Goal: Information Seeking & Learning: Learn about a topic

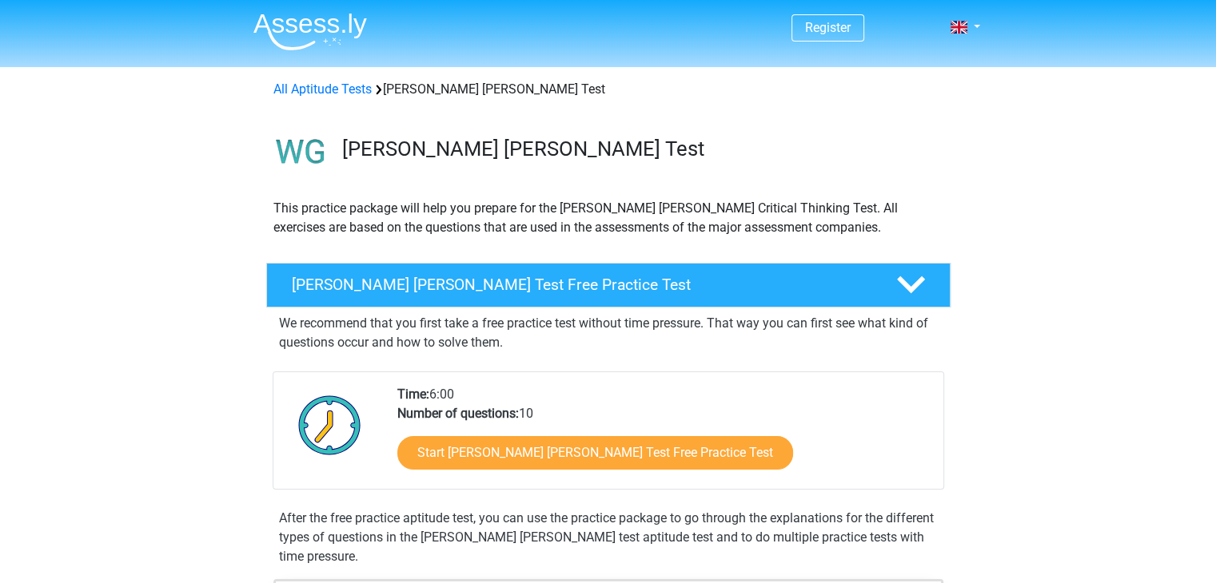
scroll to position [150, 0]
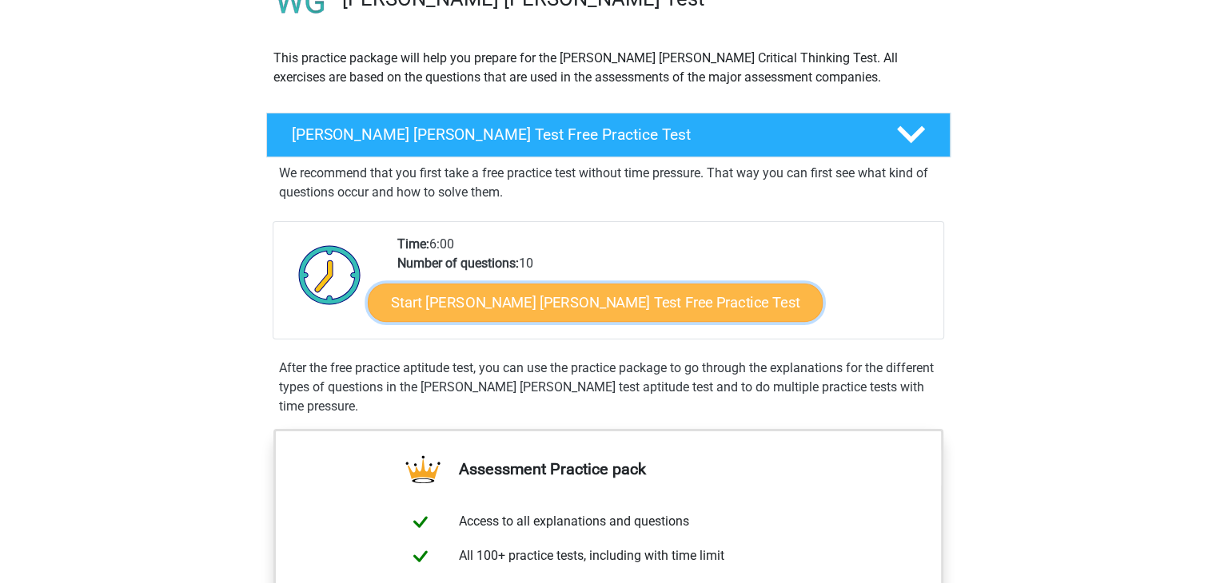
click at [552, 304] on link "Start [PERSON_NAME] [PERSON_NAME] Test Free Practice Test" at bounding box center [595, 303] width 455 height 38
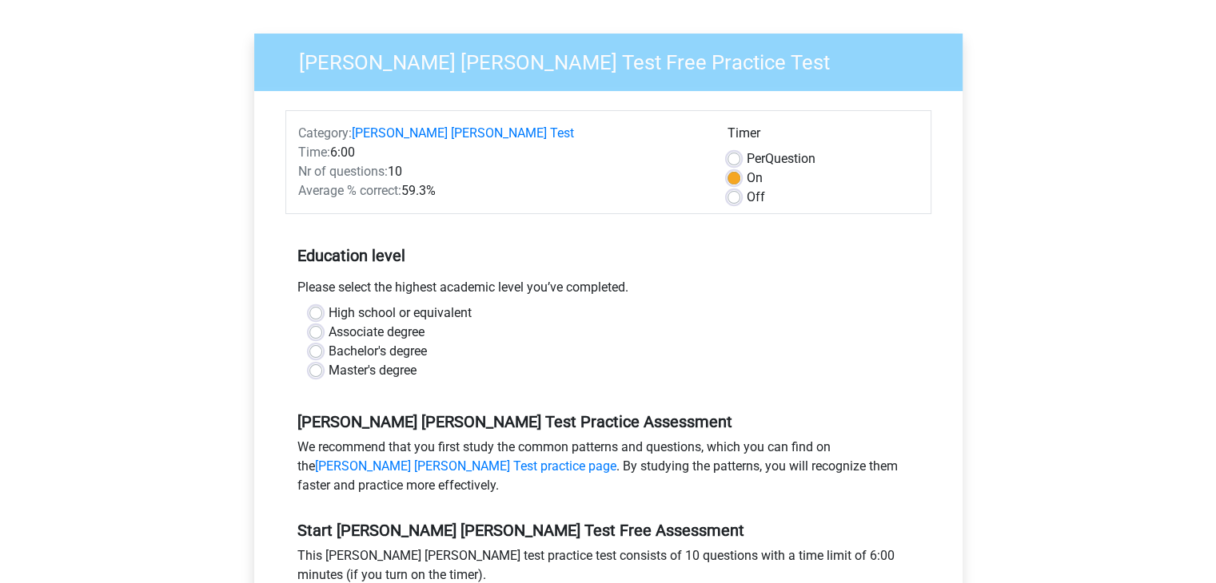
scroll to position [117, 0]
click at [328, 360] on label "Master's degree" at bounding box center [372, 369] width 88 height 19
click at [320, 360] on input "Master's degree" at bounding box center [315, 368] width 13 height 16
radio input "true"
click at [205, 327] on div "Register Nederlands English" at bounding box center [608, 524] width 1216 height 1282
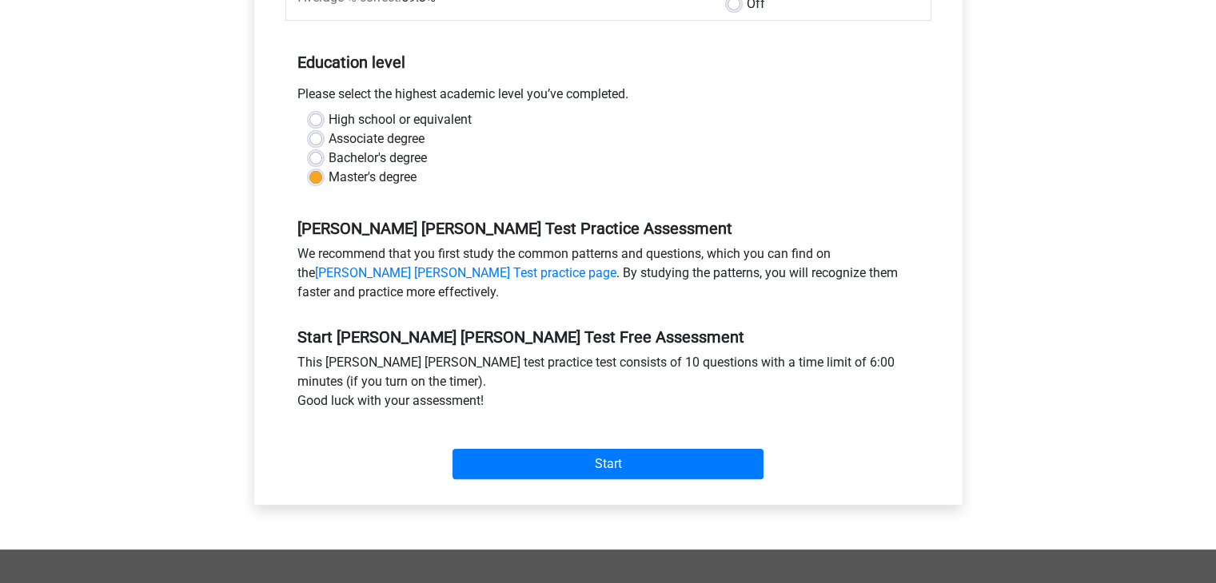
scroll to position [312, 0]
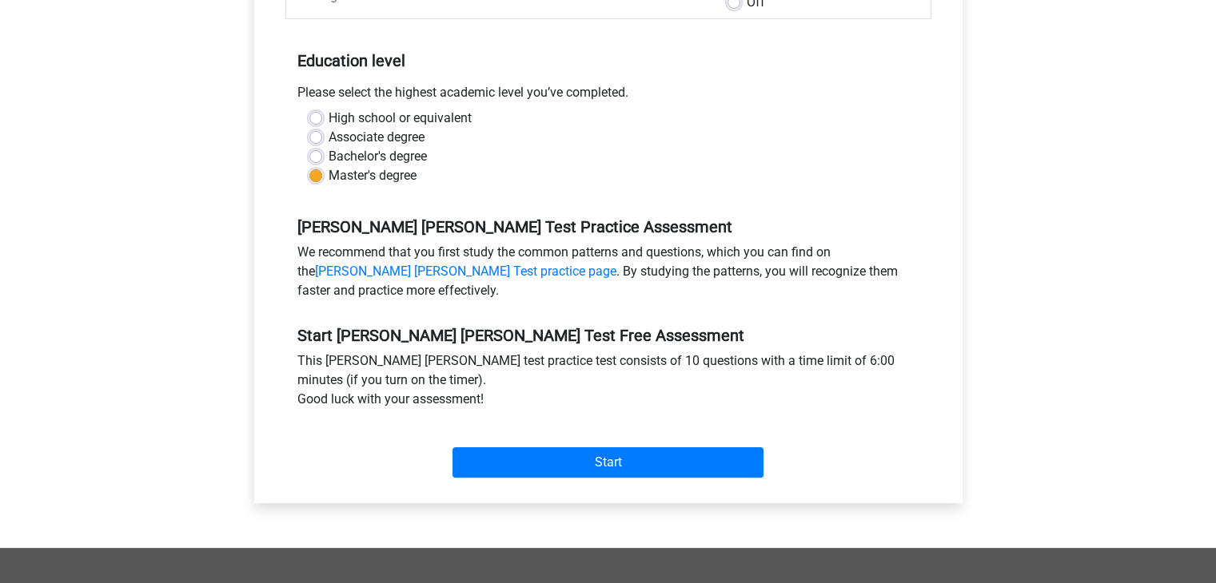
click at [608, 458] on div "Start" at bounding box center [608, 450] width 646 height 69
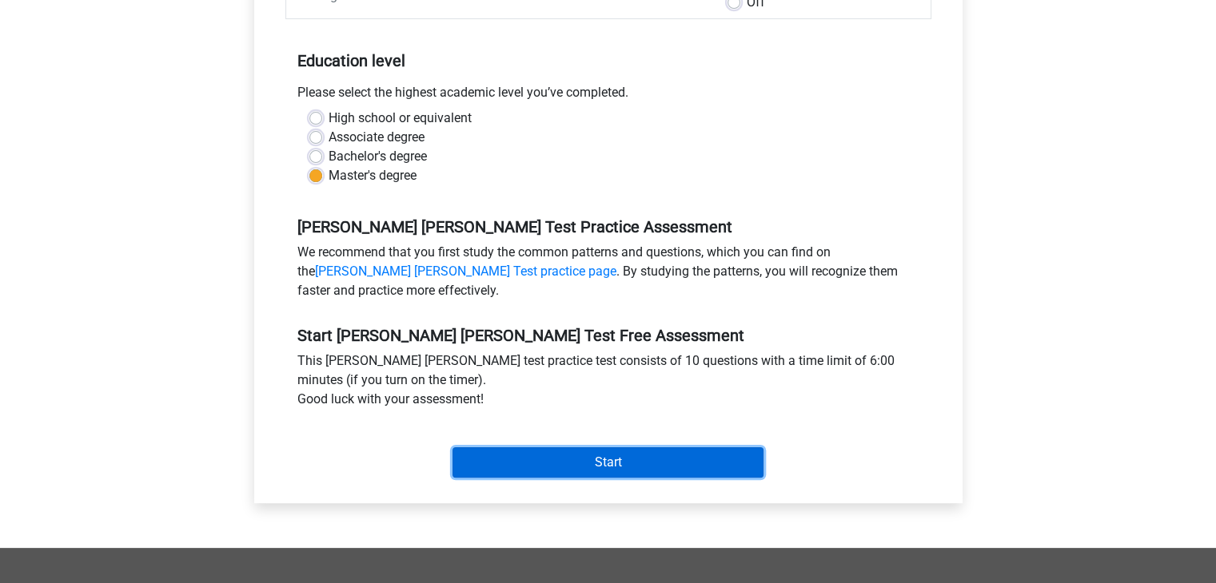
click at [614, 448] on input "Start" at bounding box center [607, 463] width 311 height 30
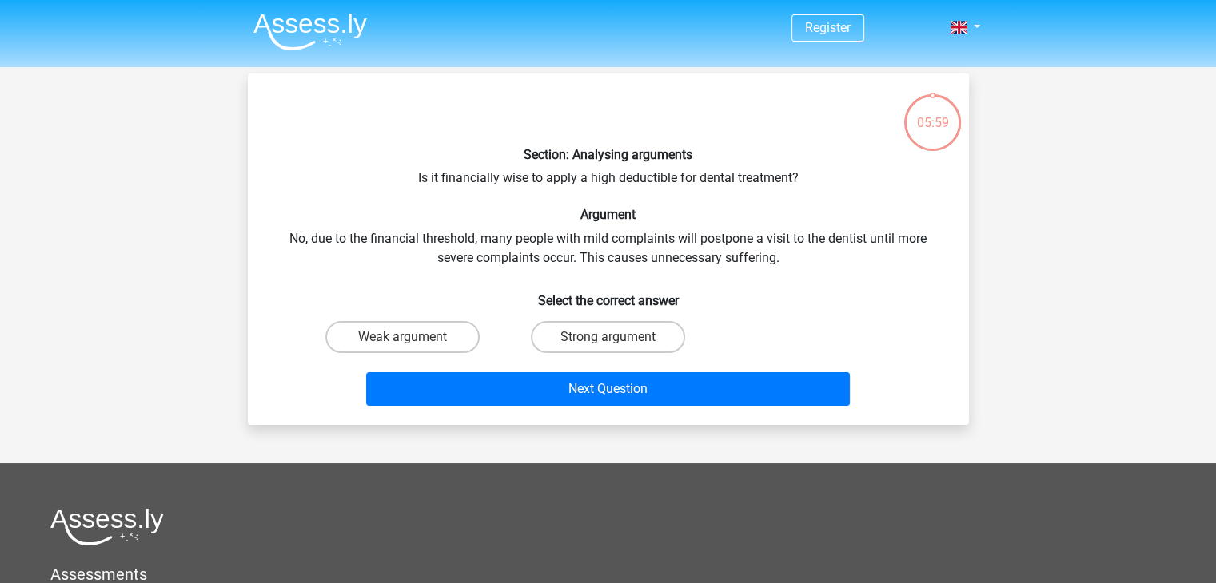
scroll to position [2, 0]
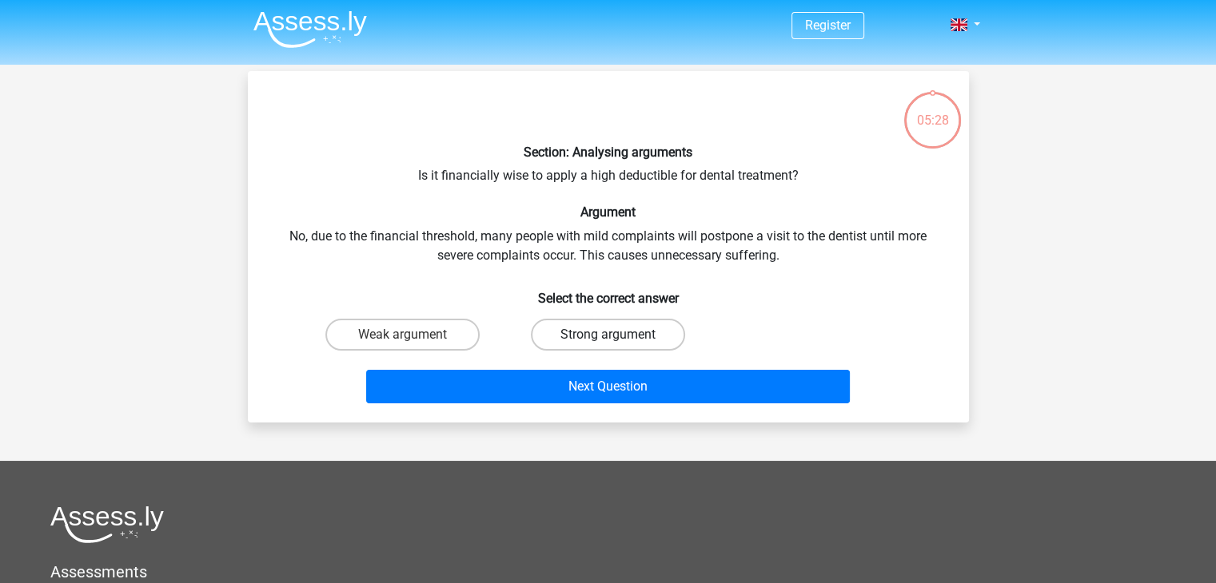
click at [616, 327] on label "Strong argument" at bounding box center [608, 335] width 154 height 32
click at [616, 335] on input "Strong argument" at bounding box center [612, 340] width 10 height 10
radio input "true"
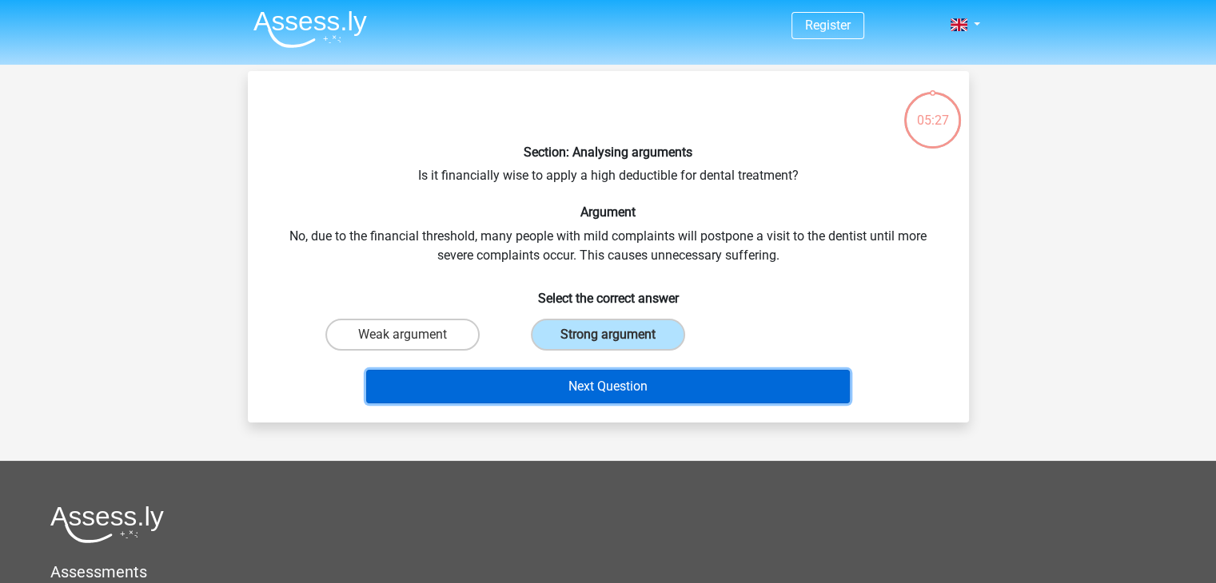
click at [622, 381] on button "Next Question" at bounding box center [608, 387] width 484 height 34
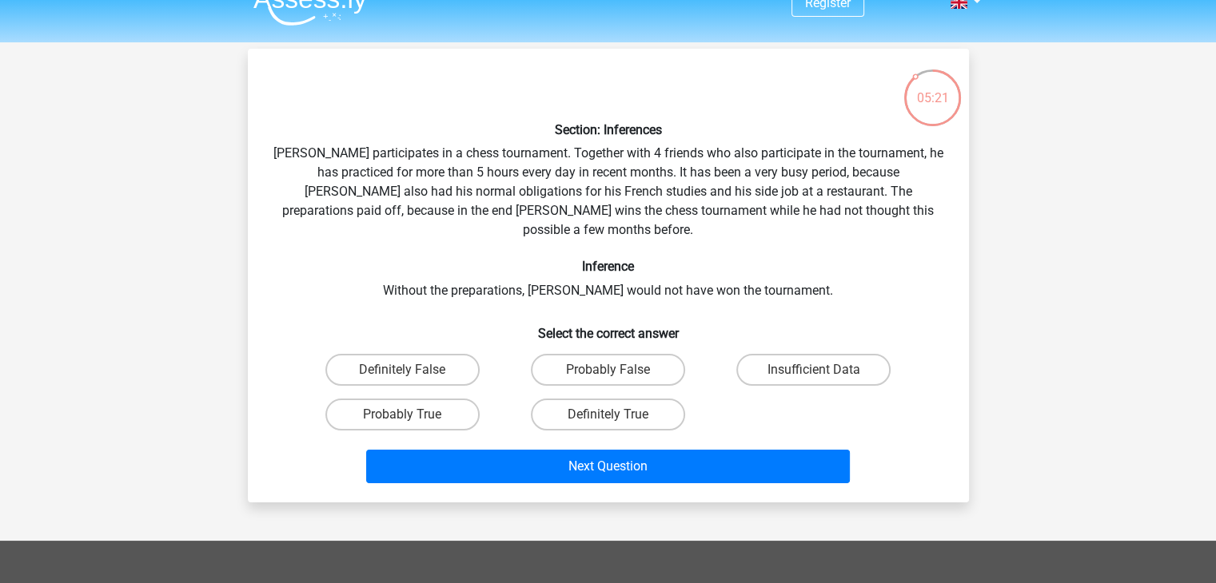
scroll to position [24, 0]
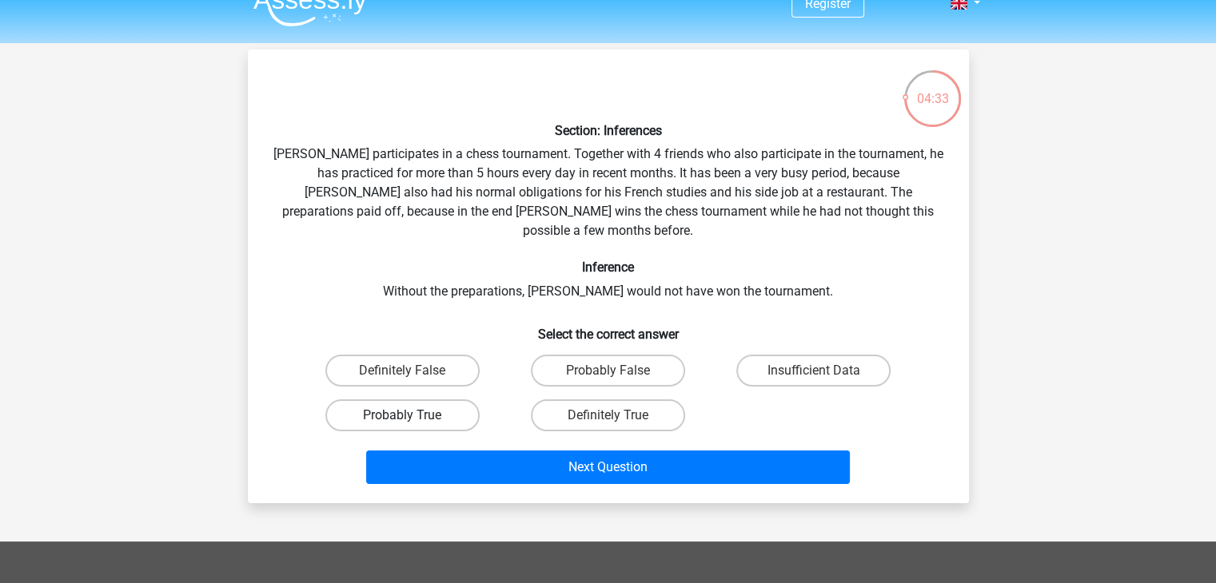
click at [434, 400] on label "Probably True" at bounding box center [402, 416] width 154 height 32
click at [412, 416] on input "Probably True" at bounding box center [407, 421] width 10 height 10
radio input "true"
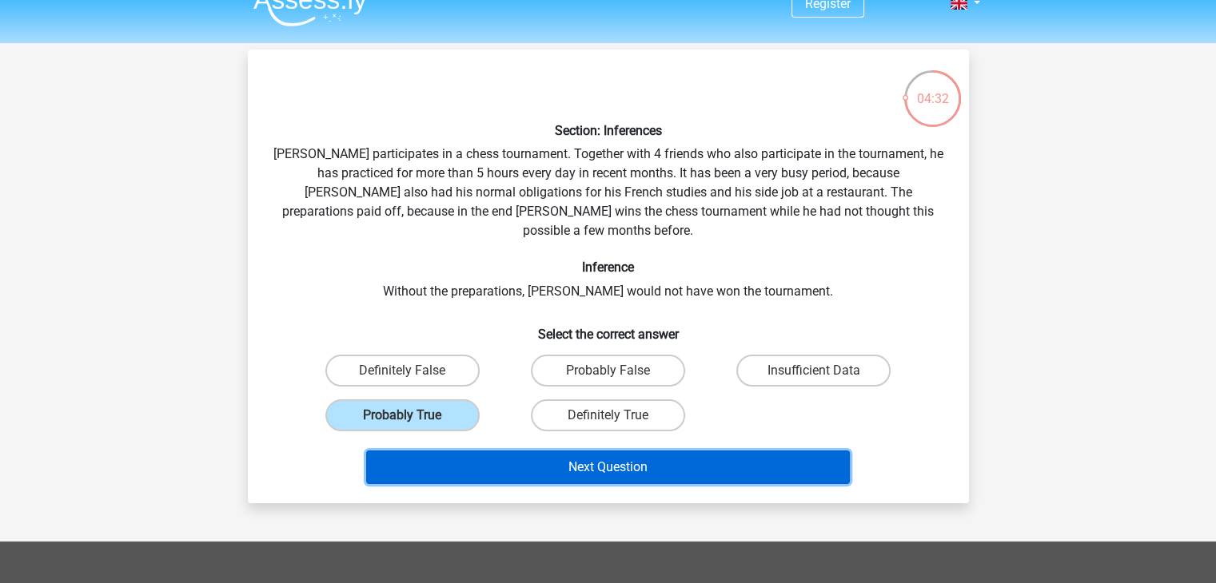
click at [607, 451] on button "Next Question" at bounding box center [608, 468] width 484 height 34
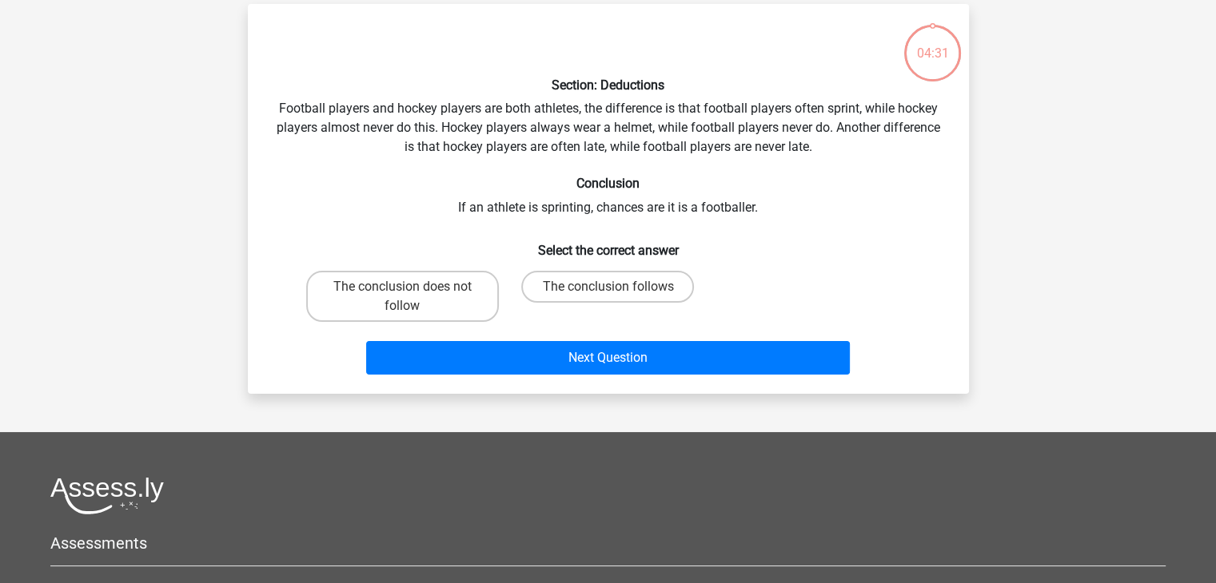
scroll to position [74, 0]
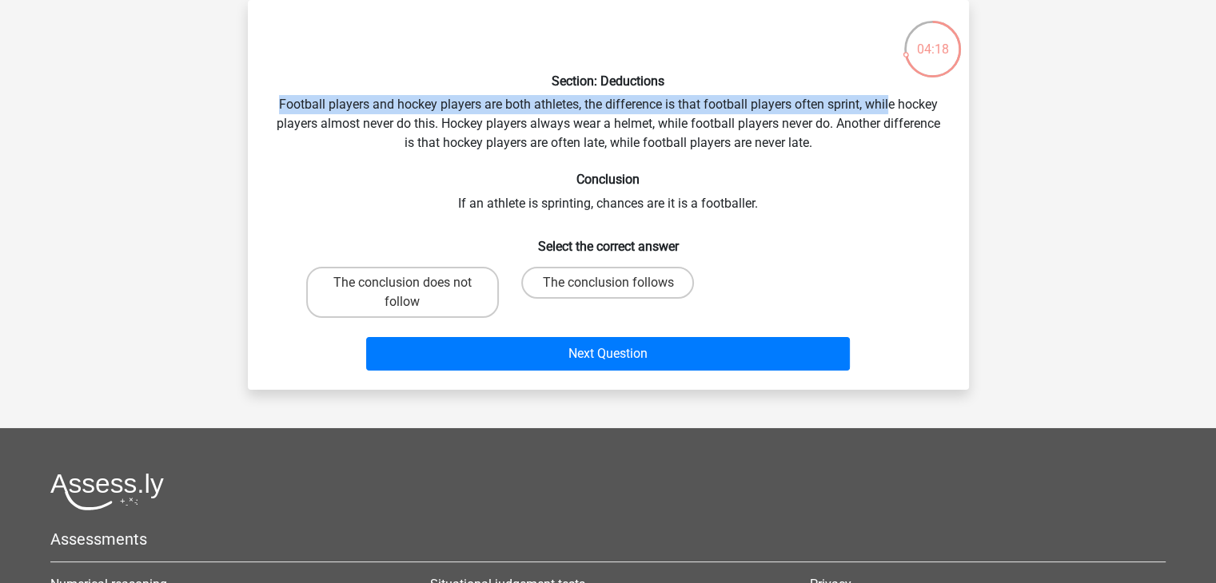
drag, startPoint x: 277, startPoint y: 101, endPoint x: 889, endPoint y: 109, distance: 611.5
click at [889, 109] on div "Section: Deductions Football players and hockey players are both athletes, the …" at bounding box center [608, 195] width 708 height 364
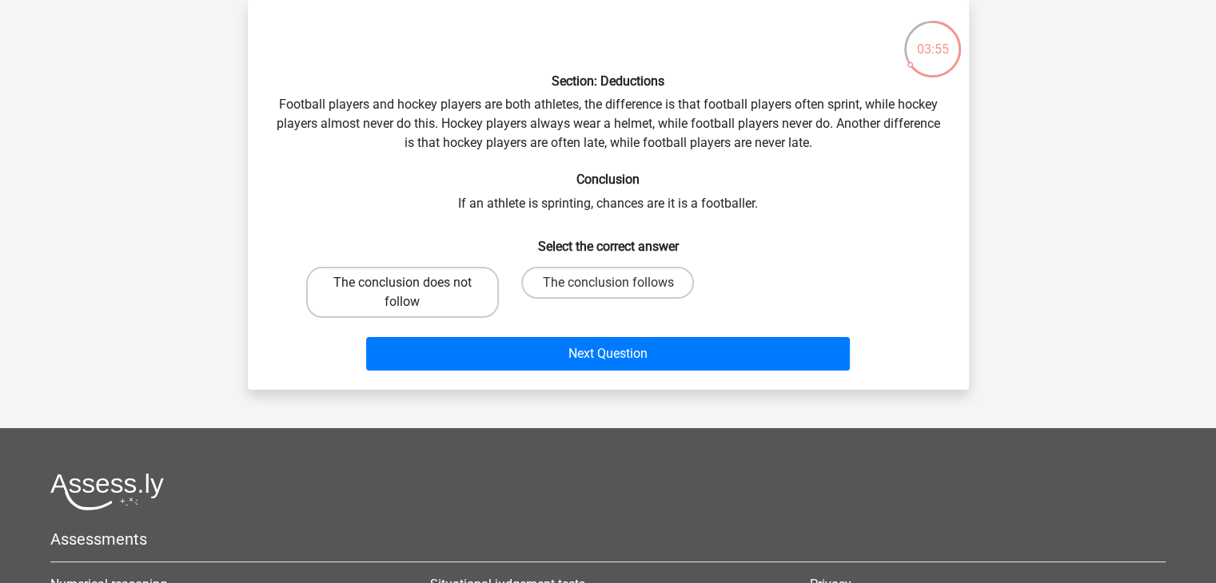
click at [427, 289] on label "The conclusion does not follow" at bounding box center [402, 292] width 193 height 51
click at [412, 289] on input "The conclusion does not follow" at bounding box center [407, 288] width 10 height 10
radio input "true"
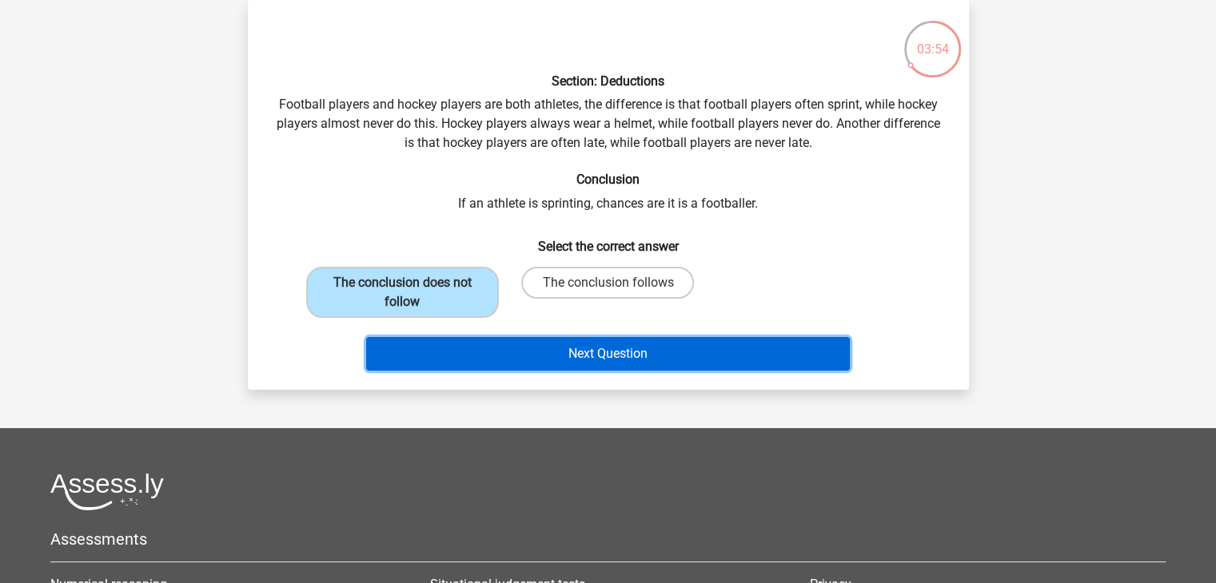
click at [624, 364] on button "Next Question" at bounding box center [608, 354] width 484 height 34
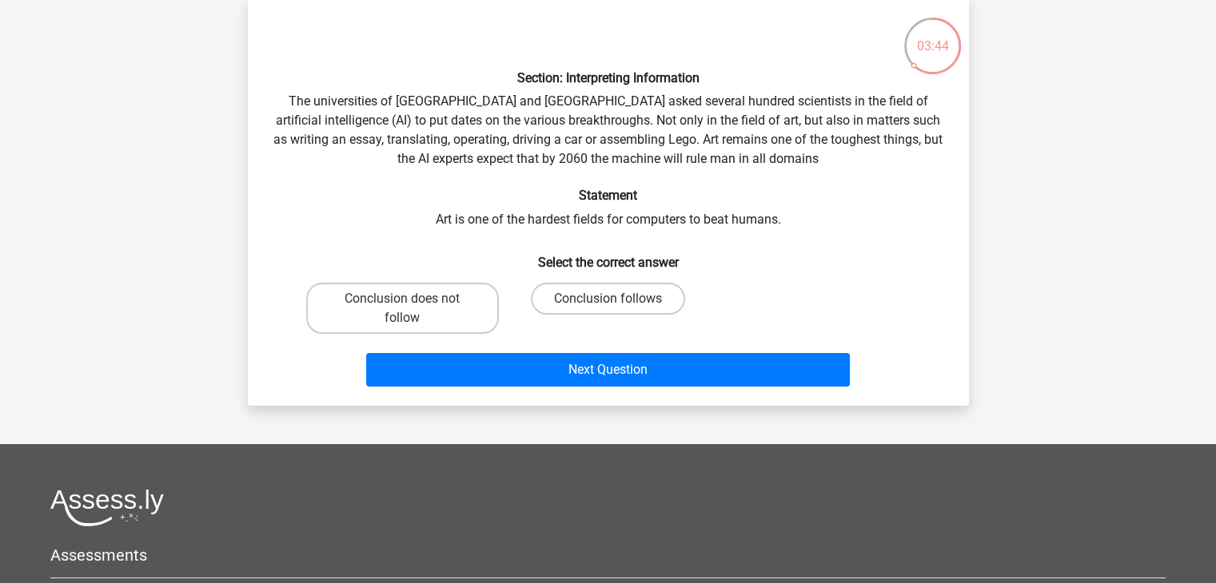
scroll to position [80, 0]
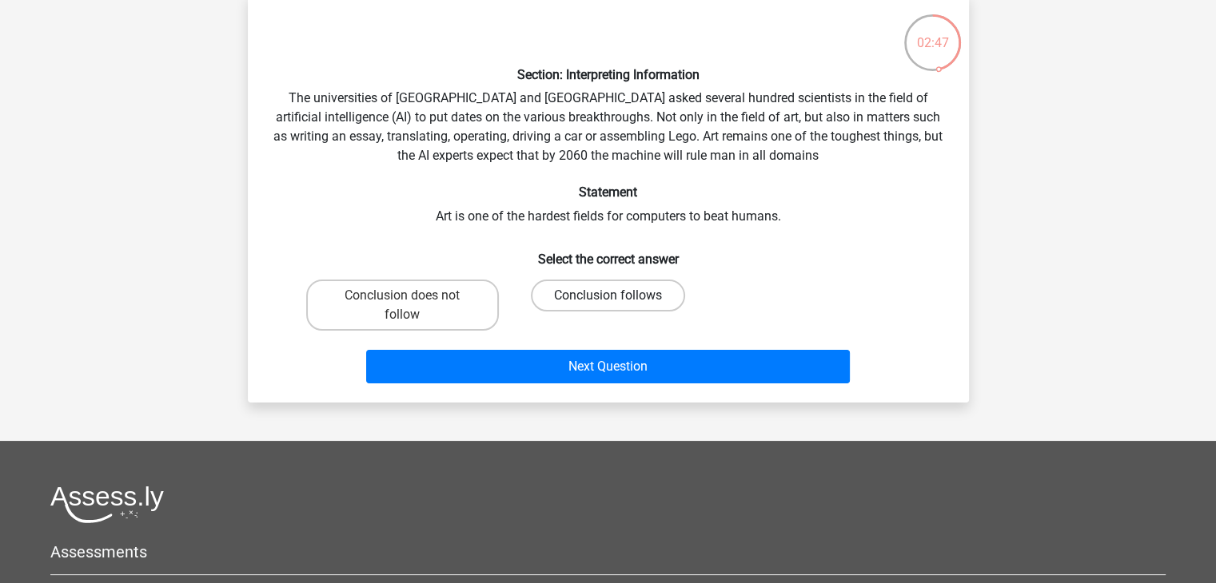
click at [596, 309] on label "Conclusion follows" at bounding box center [608, 296] width 154 height 32
click at [607, 306] on input "Conclusion follows" at bounding box center [612, 301] width 10 height 10
radio input "true"
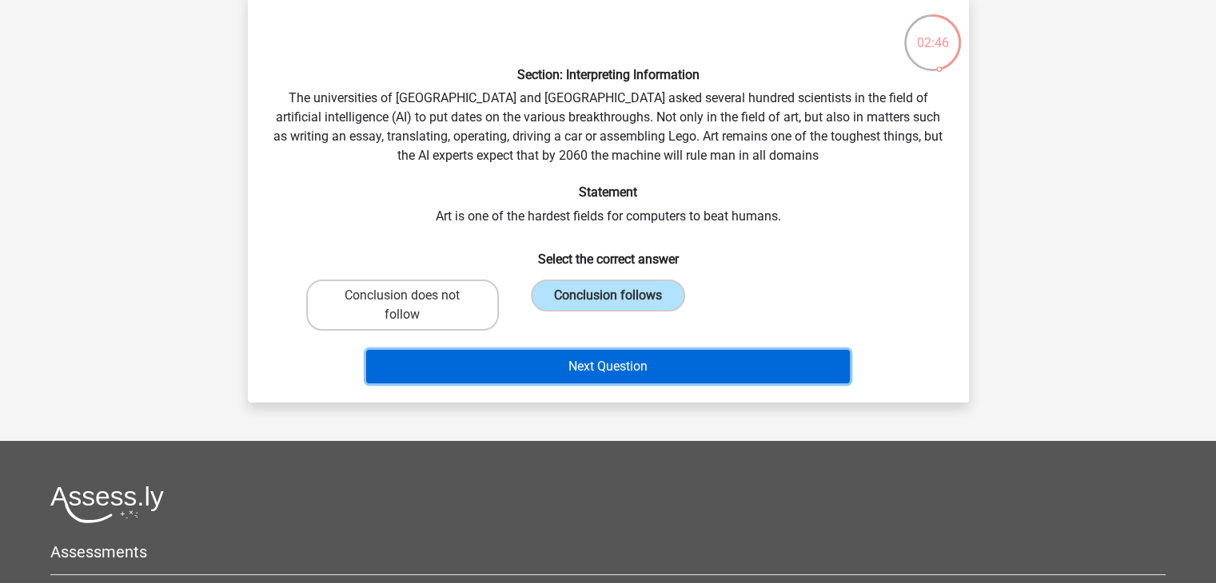
click at [625, 363] on button "Next Question" at bounding box center [608, 367] width 484 height 34
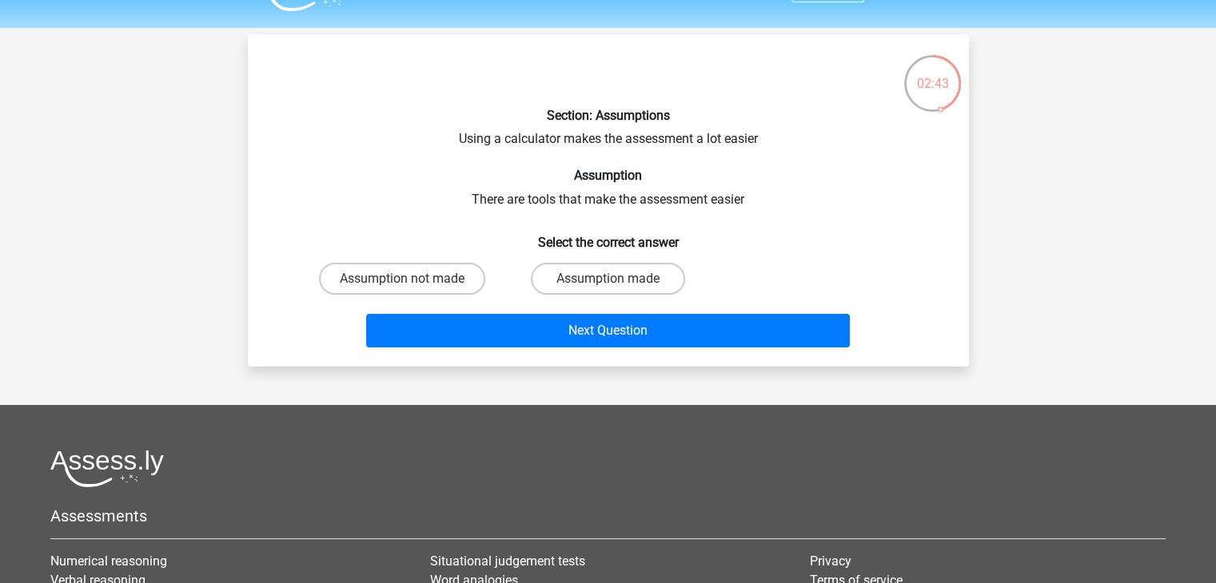
scroll to position [52, 0]
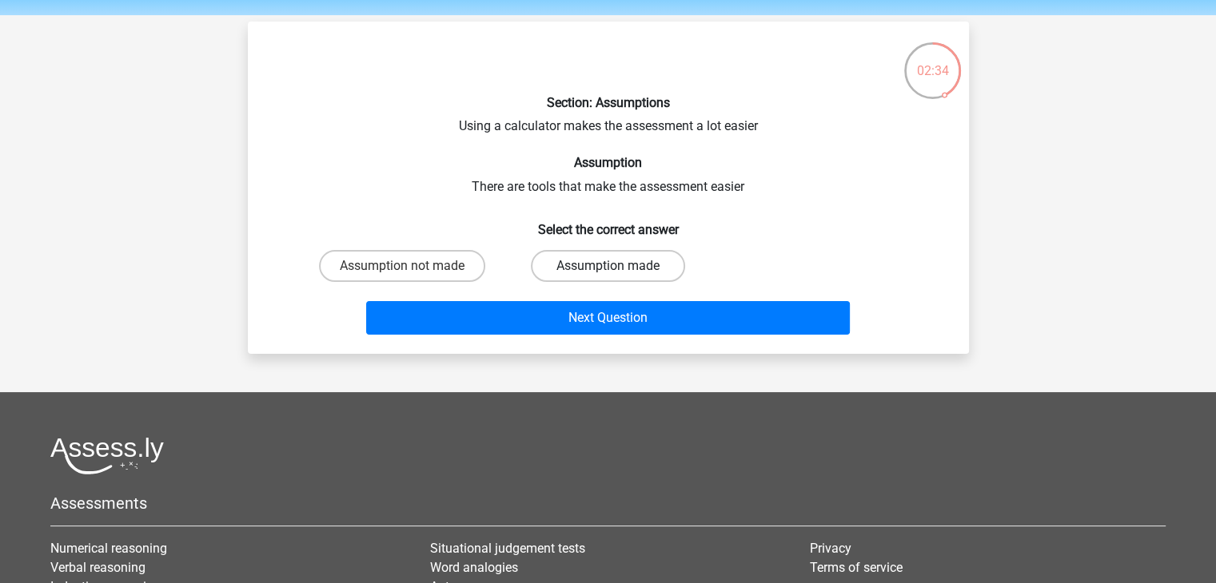
click at [591, 257] on label "Assumption made" at bounding box center [608, 266] width 154 height 32
click at [607, 266] on input "Assumption made" at bounding box center [612, 271] width 10 height 10
radio input "true"
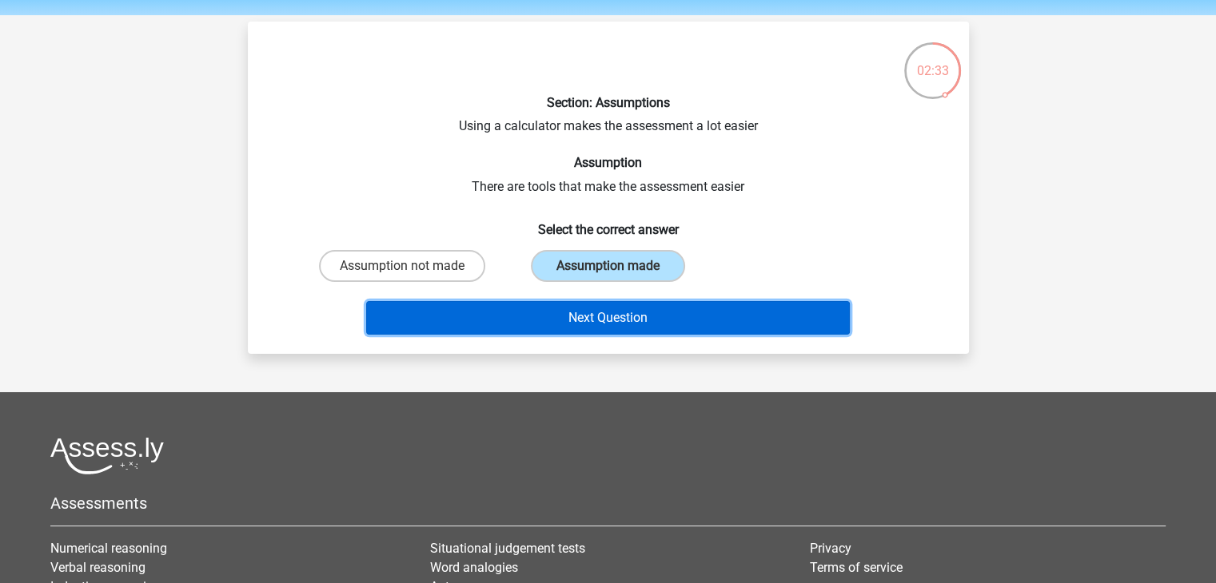
click at [639, 330] on button "Next Question" at bounding box center [608, 318] width 484 height 34
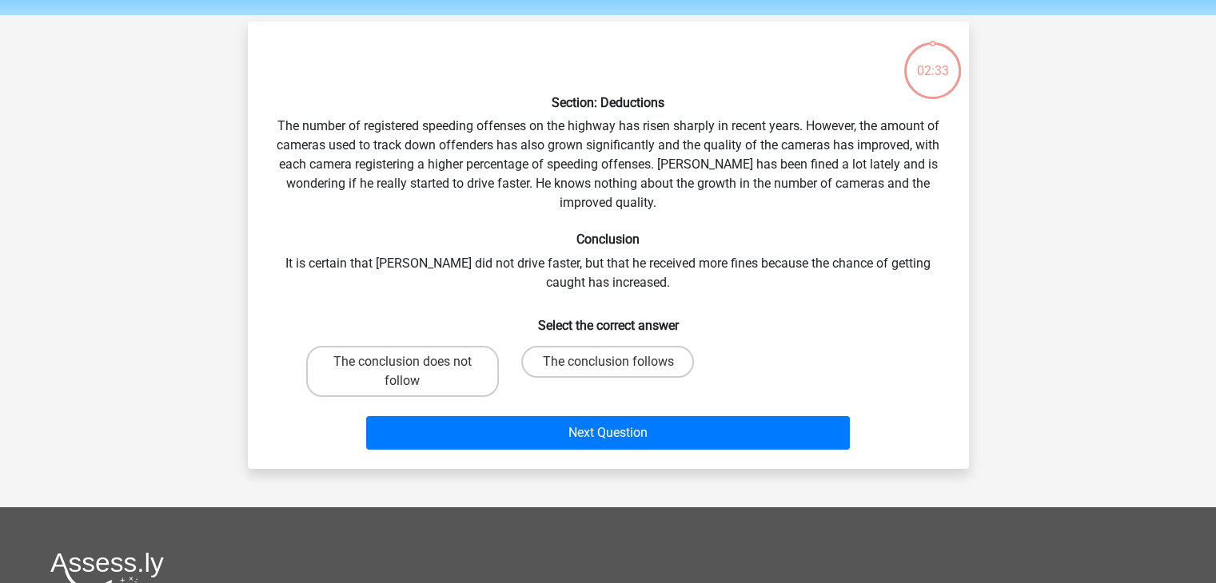
scroll to position [74, 0]
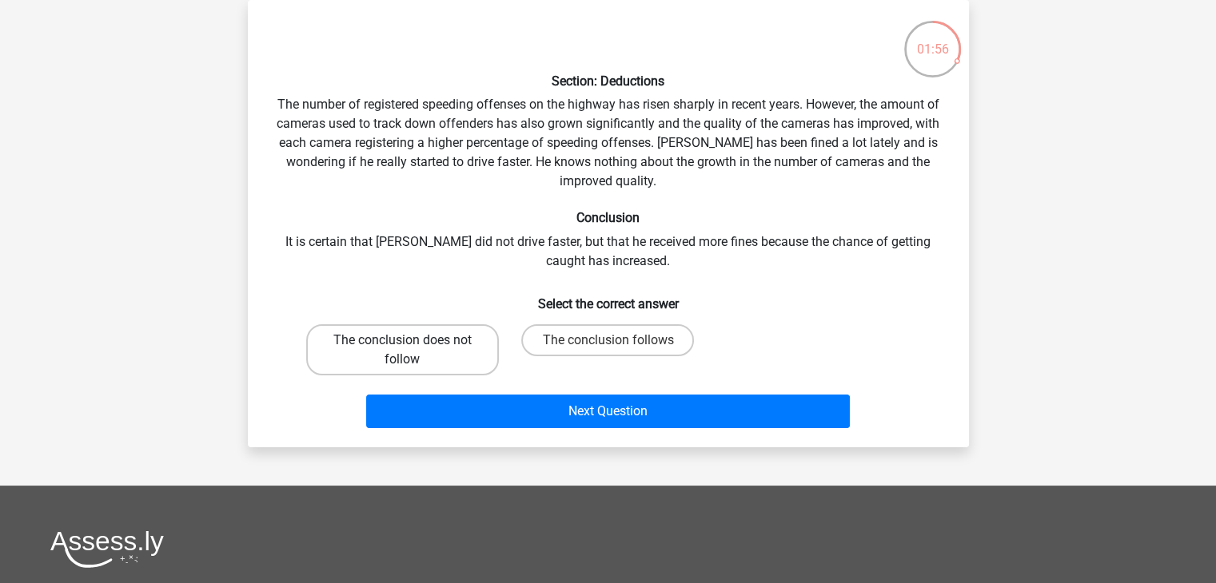
click at [408, 338] on label "The conclusion does not follow" at bounding box center [402, 349] width 193 height 51
click at [408, 340] on input "The conclusion does not follow" at bounding box center [407, 345] width 10 height 10
radio input "true"
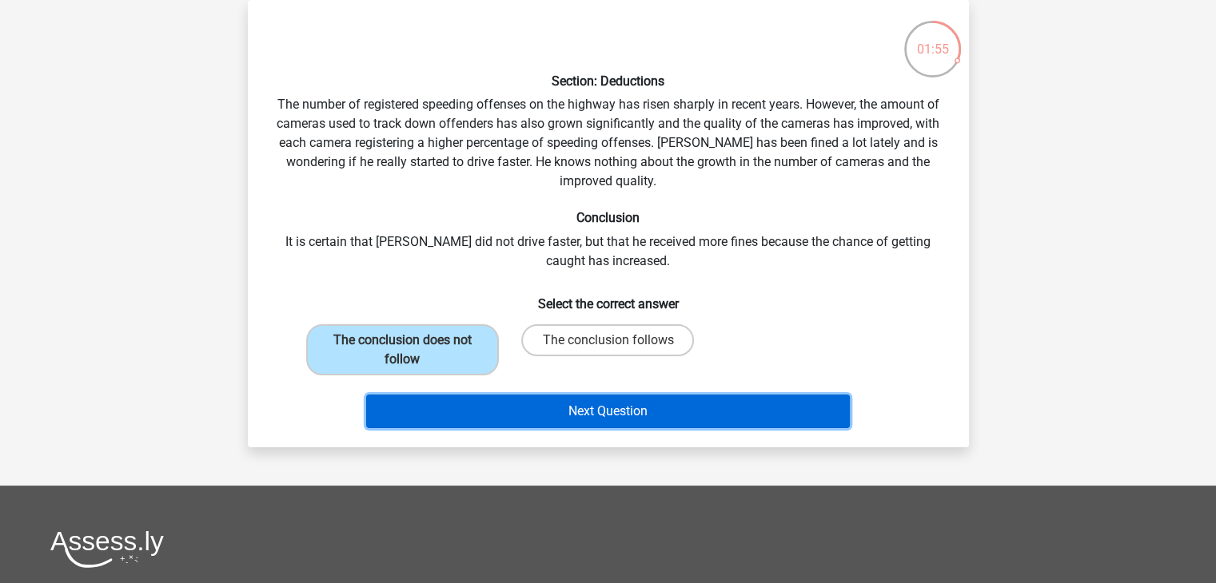
click at [600, 405] on button "Next Question" at bounding box center [608, 412] width 484 height 34
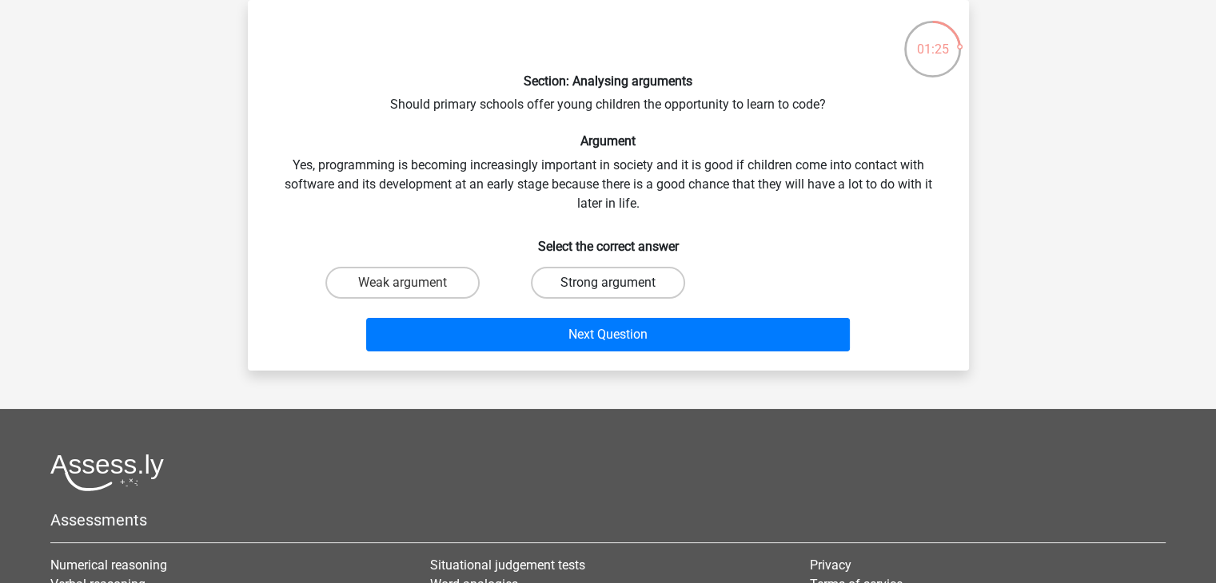
click at [610, 282] on label "Strong argument" at bounding box center [608, 283] width 154 height 32
click at [610, 283] on input "Strong argument" at bounding box center [612, 288] width 10 height 10
radio input "true"
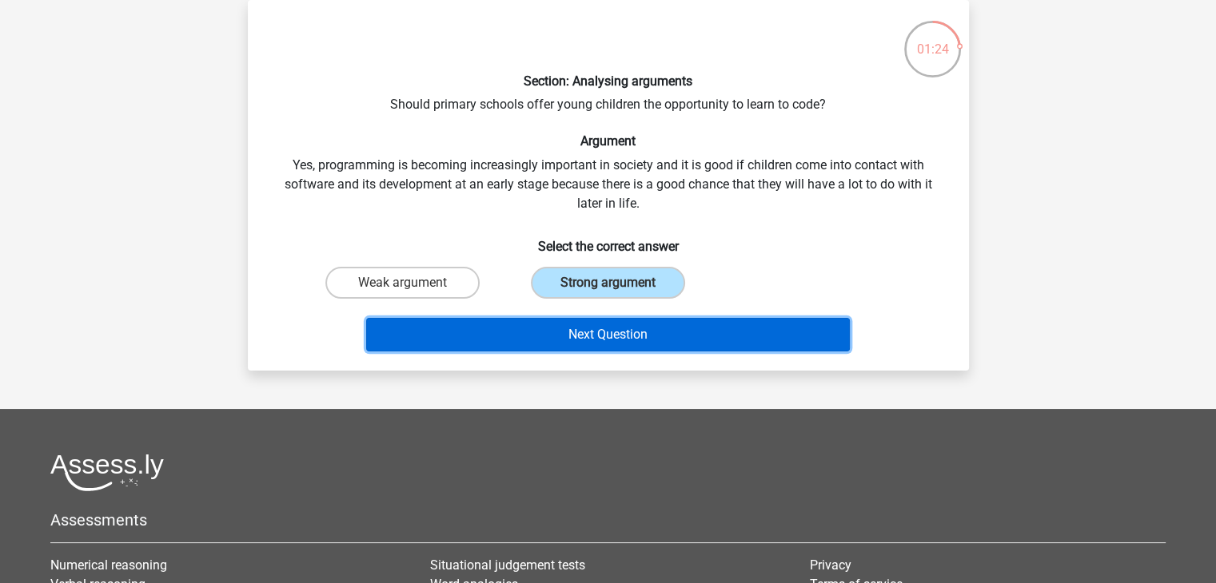
click at [606, 341] on button "Next Question" at bounding box center [608, 335] width 484 height 34
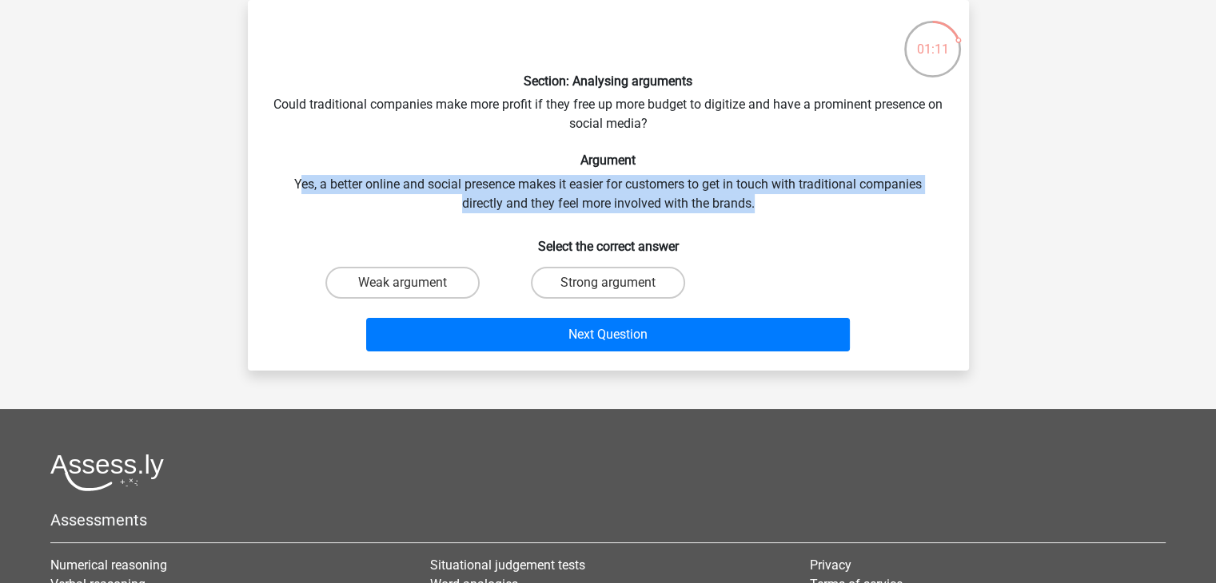
drag, startPoint x: 294, startPoint y: 189, endPoint x: 758, endPoint y: 199, distance: 464.5
click at [758, 199] on div "Section: Analysing arguments Could traditional companies make more profit if th…" at bounding box center [608, 185] width 708 height 345
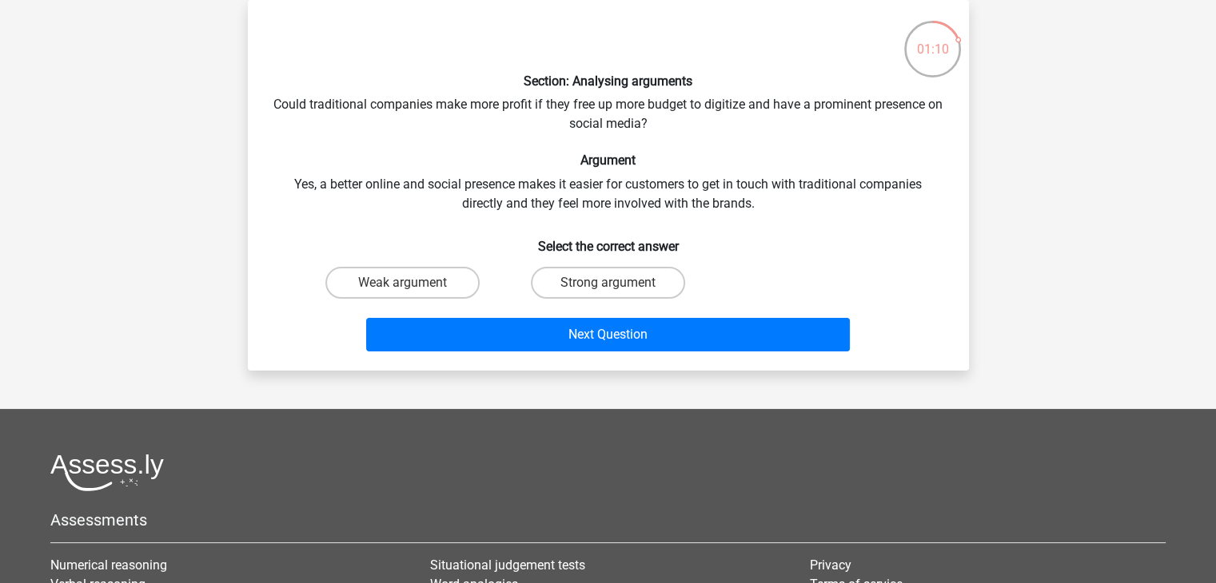
click at [627, 205] on div "Section: Analysing arguments Could traditional companies make more profit if th…" at bounding box center [608, 185] width 708 height 345
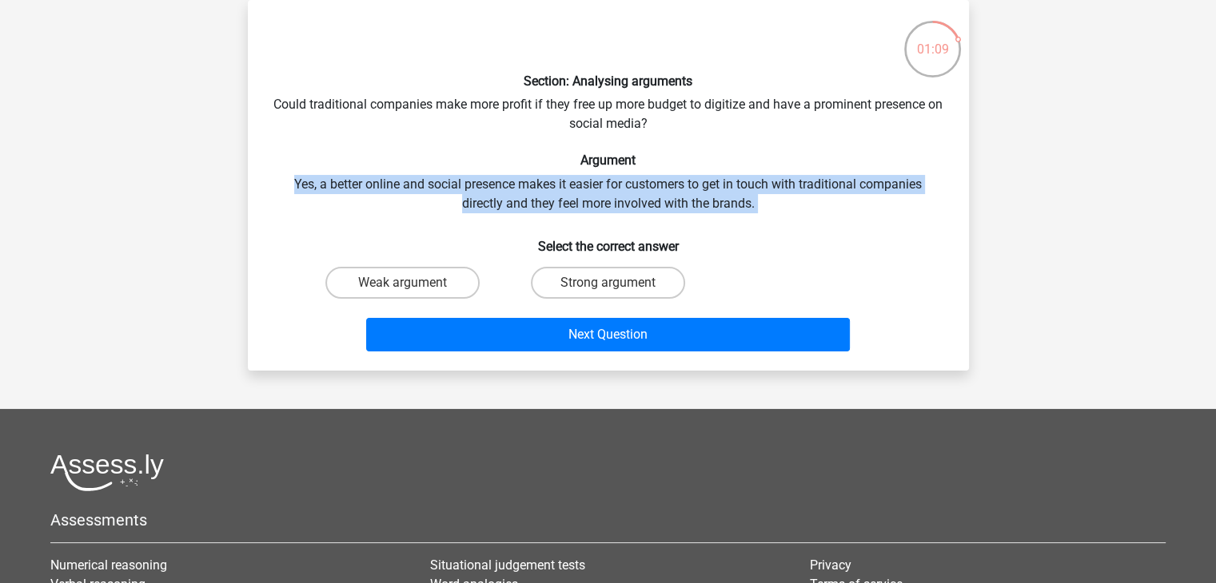
click at [627, 205] on div "Section: Analysing arguments Could traditional companies make more profit if th…" at bounding box center [608, 185] width 708 height 345
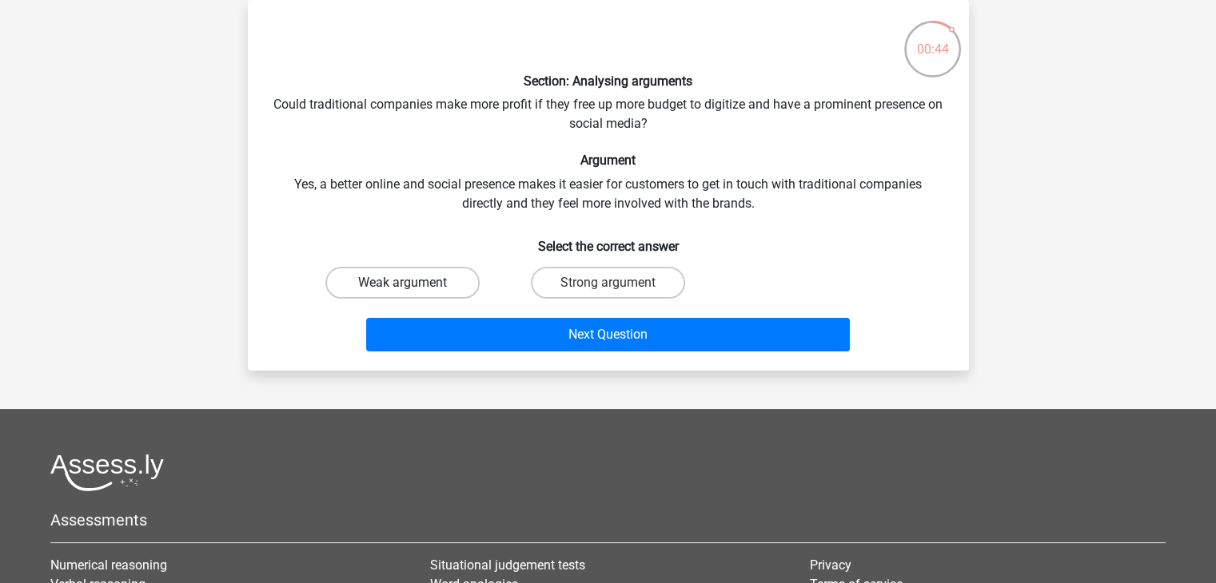
click at [412, 282] on label "Weak argument" at bounding box center [402, 283] width 154 height 32
click at [412, 283] on input "Weak argument" at bounding box center [407, 288] width 10 height 10
radio input "true"
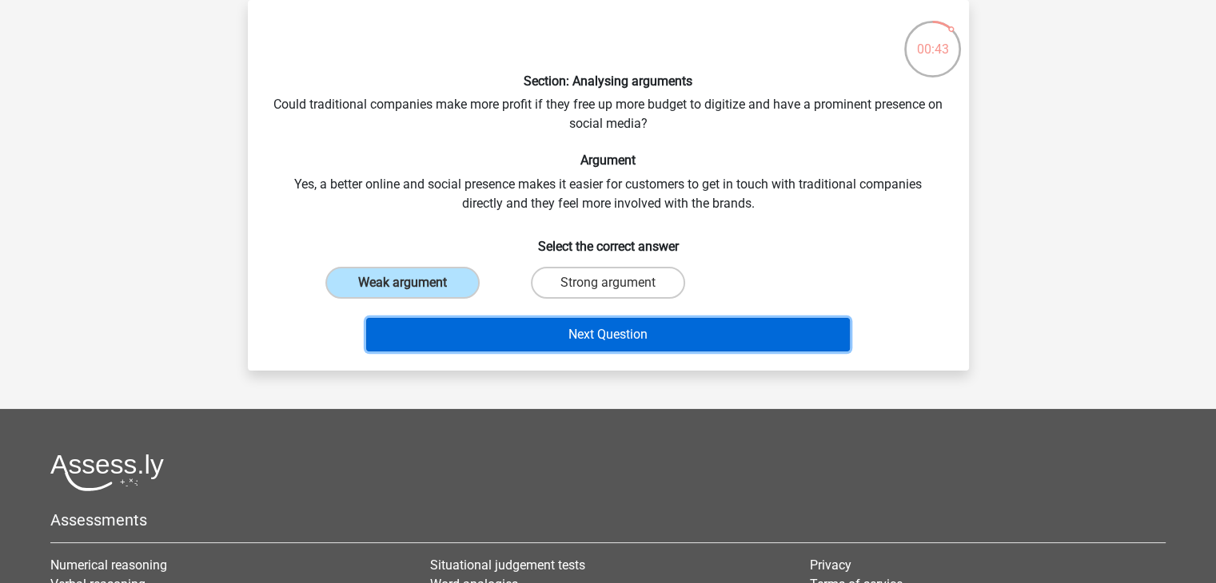
click at [585, 335] on button "Next Question" at bounding box center [608, 335] width 484 height 34
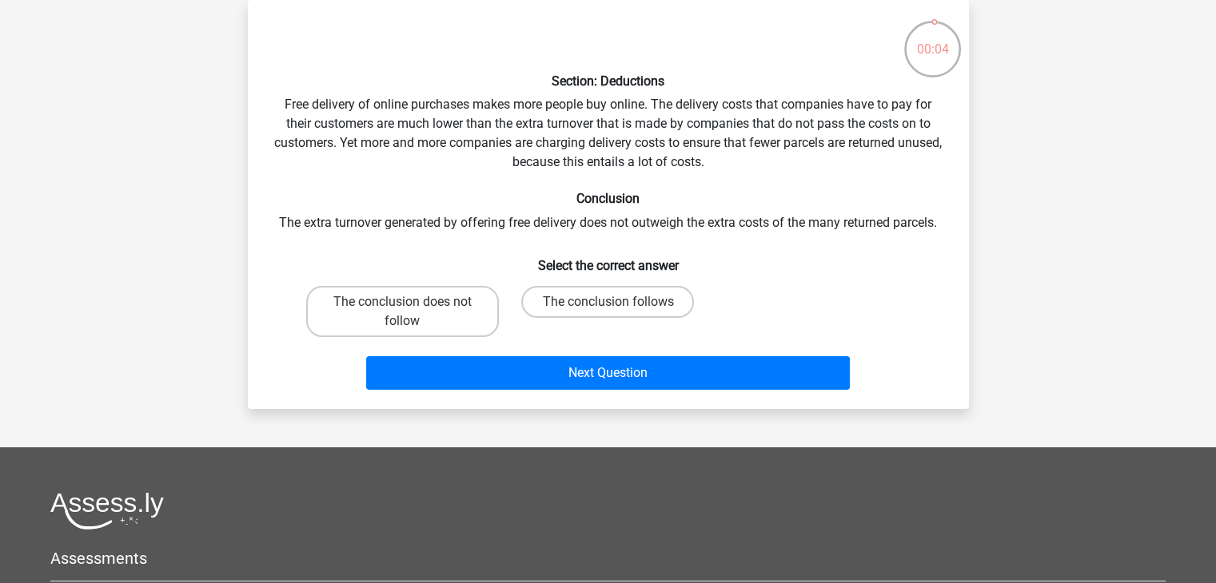
click at [499, 317] on div "The conclusion follows" at bounding box center [402, 311] width 193 height 51
click at [598, 311] on label "The conclusion follows" at bounding box center [607, 302] width 173 height 32
click at [607, 311] on input "The conclusion follows" at bounding box center [612, 307] width 10 height 10
radio input "true"
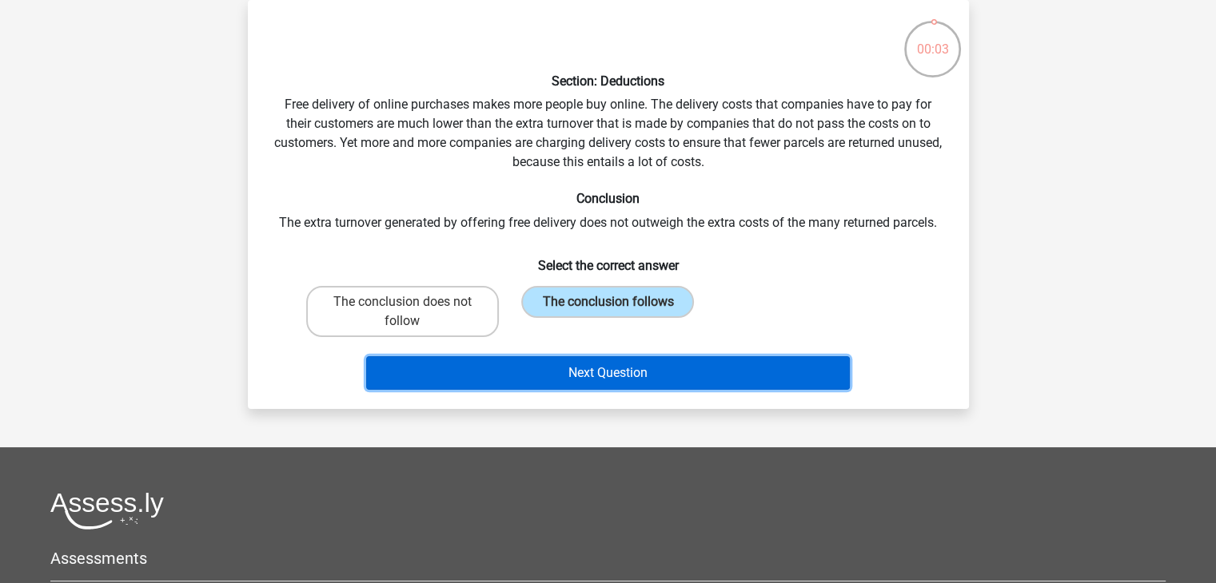
click at [601, 375] on button "Next Question" at bounding box center [608, 373] width 484 height 34
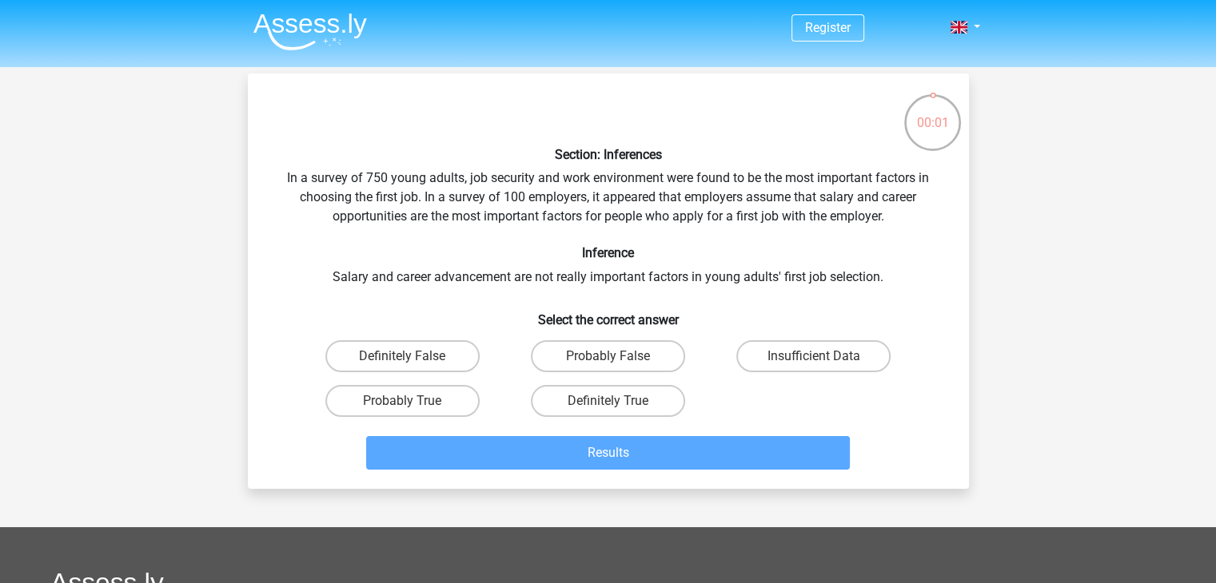
scroll to position [2, 0]
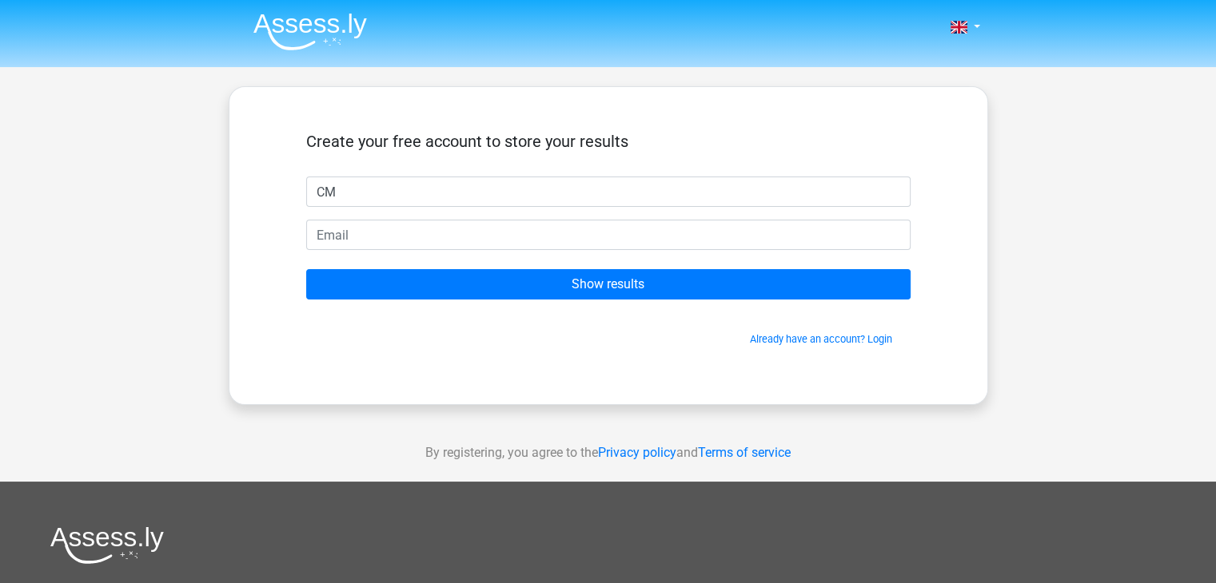
type input "CM"
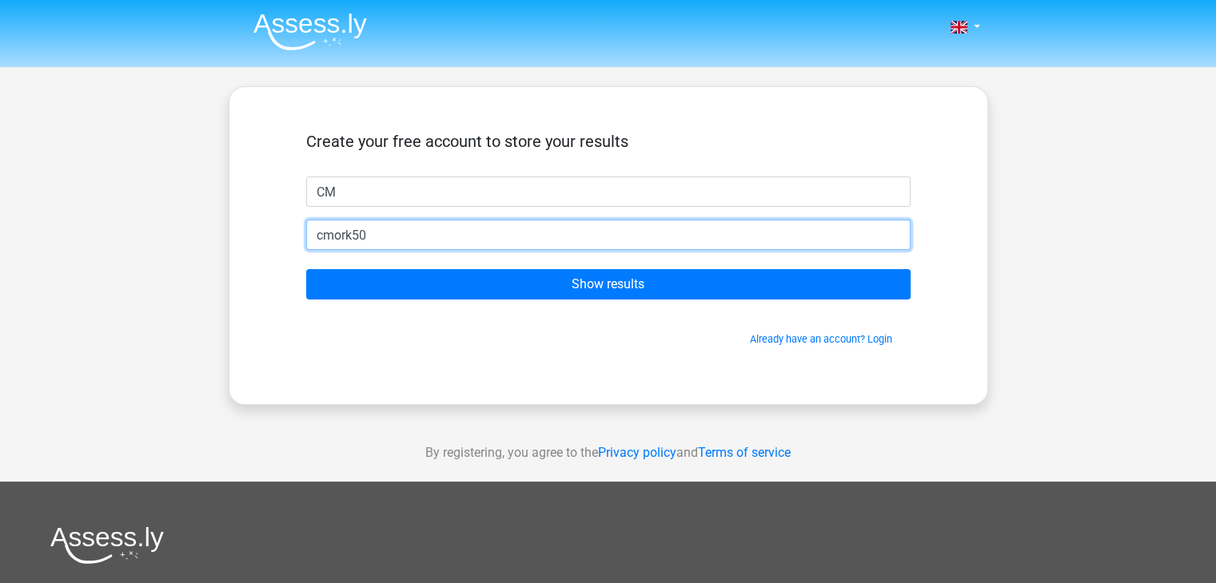
type input "cmork50@gmail.com"
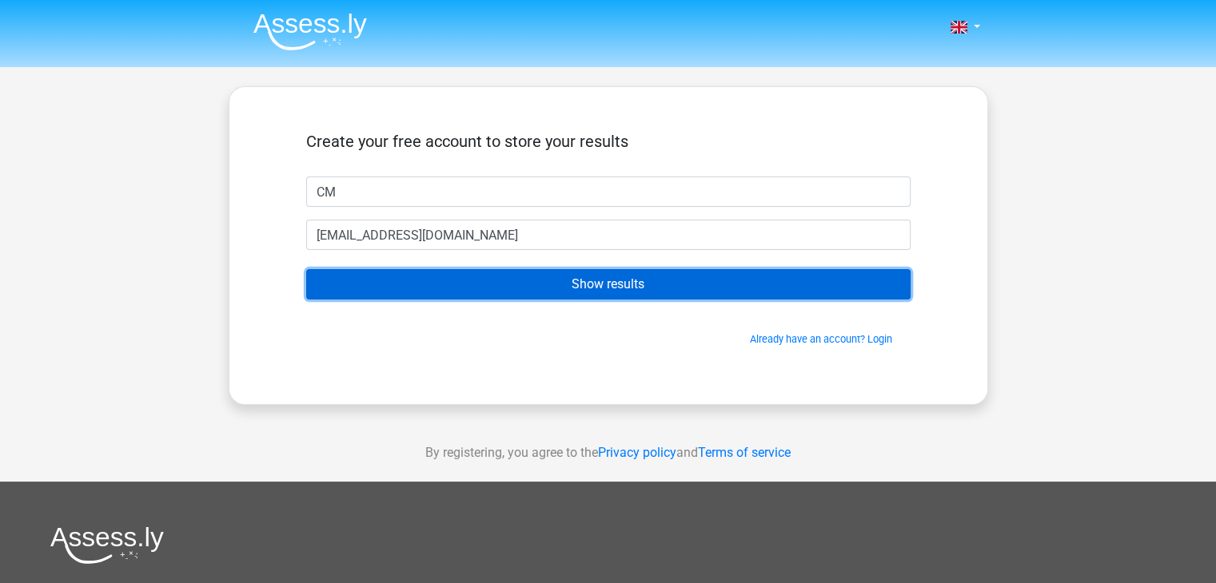
click at [619, 277] on input "Show results" at bounding box center [608, 284] width 604 height 30
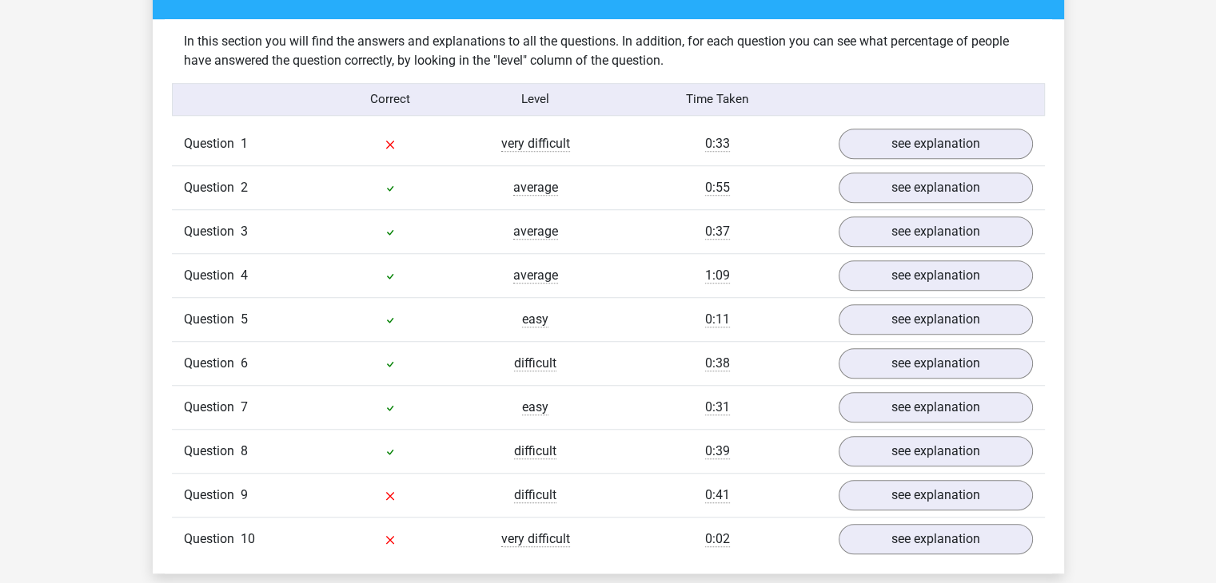
scroll to position [1232, 0]
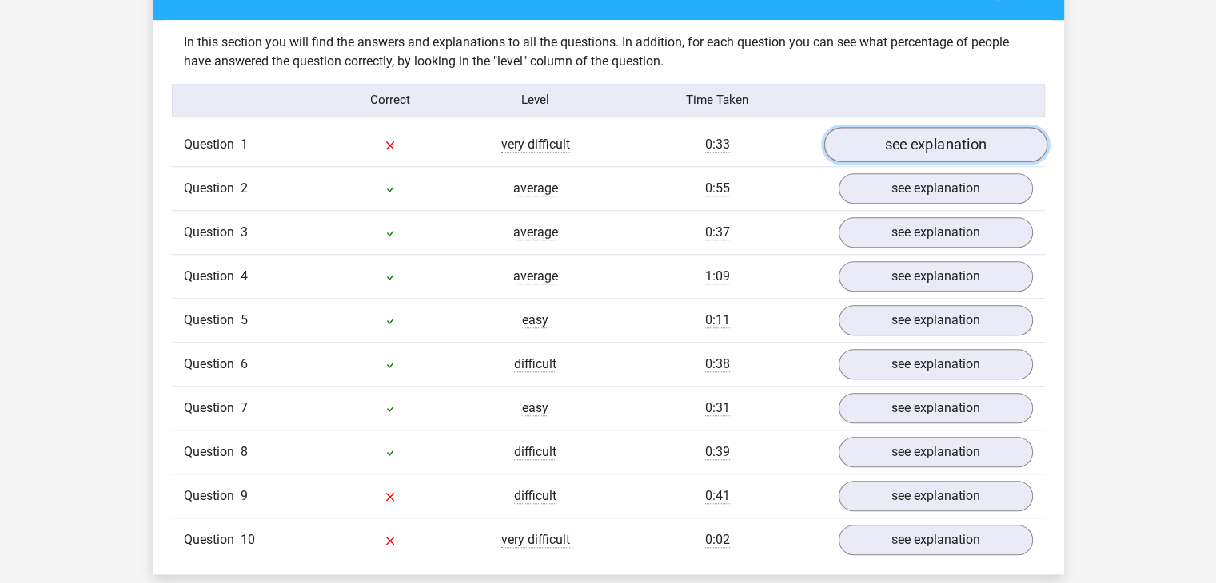
click at [868, 137] on link "see explanation" at bounding box center [934, 144] width 223 height 35
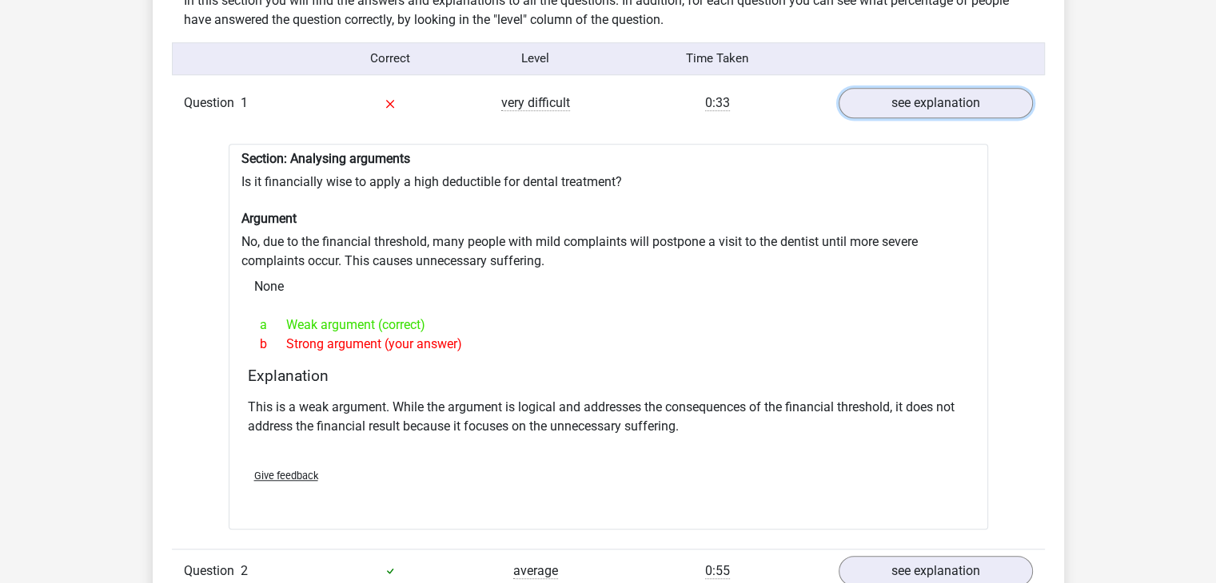
scroll to position [1284, 0]
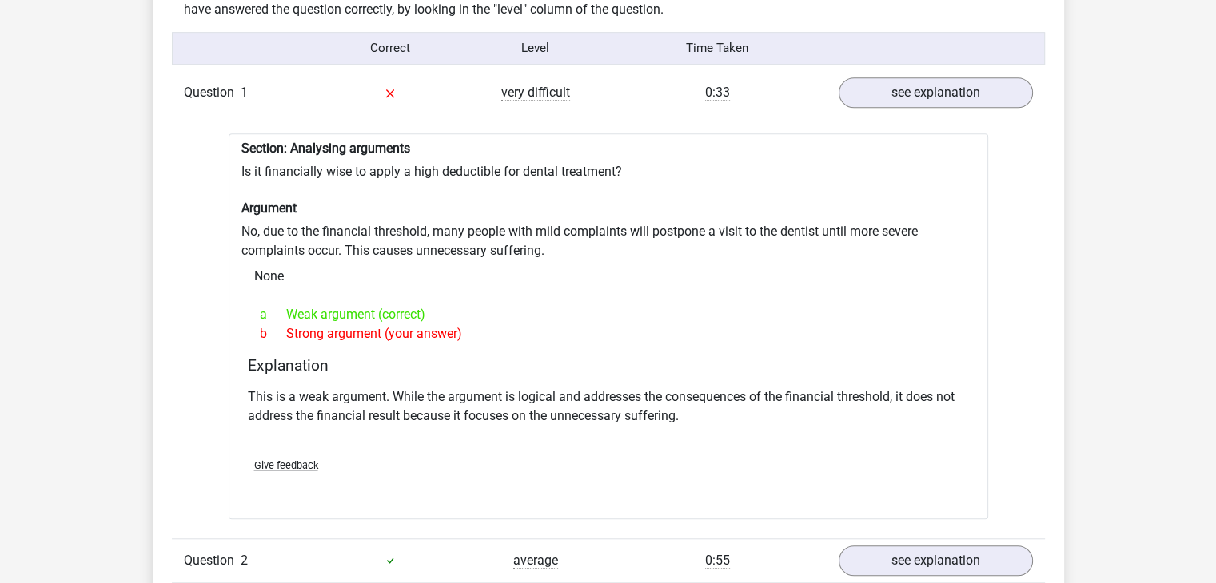
click at [711, 388] on p "This is a weak argument. While the argument is logical and addresses the conseq…" at bounding box center [608, 407] width 721 height 38
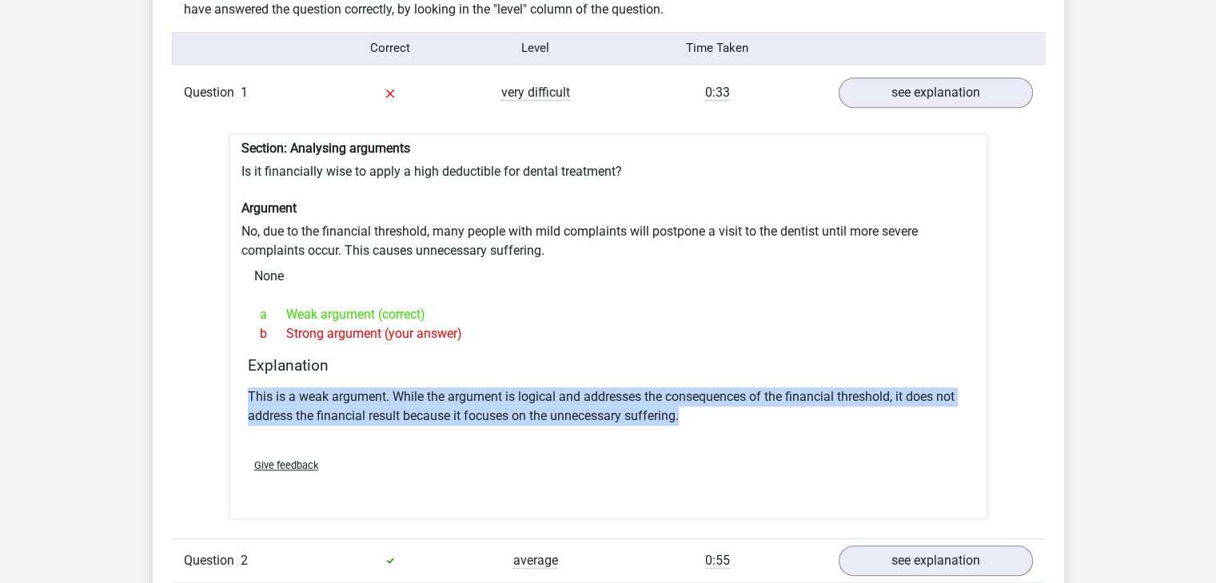
click at [711, 388] on p "This is a weak argument. While the argument is logical and addresses the conseq…" at bounding box center [608, 407] width 721 height 38
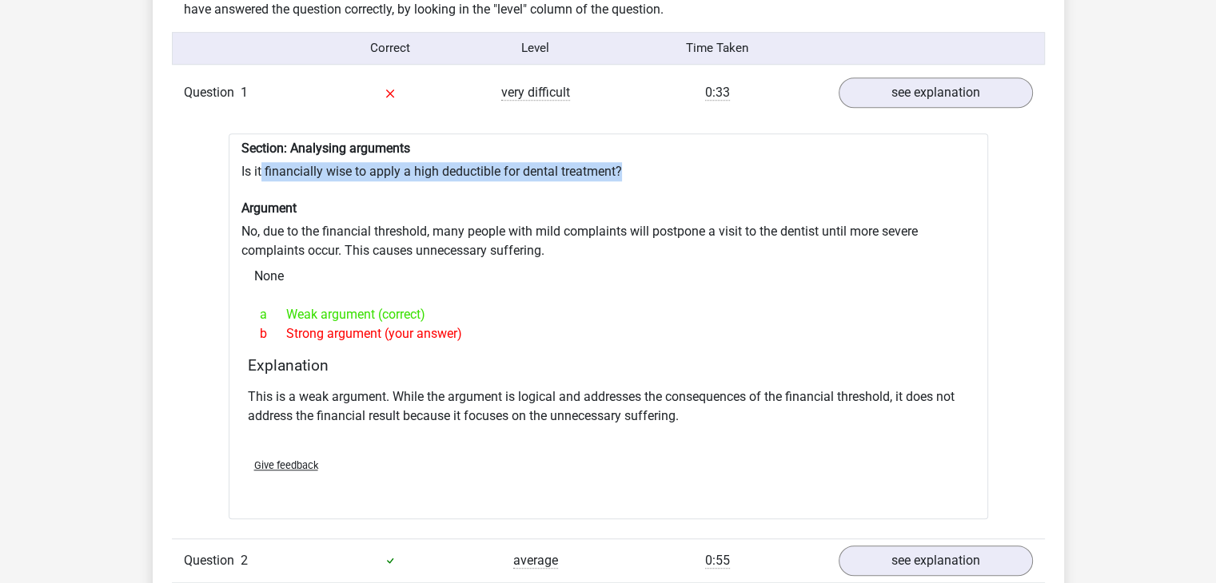
drag, startPoint x: 262, startPoint y: 163, endPoint x: 627, endPoint y: 160, distance: 364.5
click at [627, 160] on div "Section: Analysing arguments Is it financially wise to apply a high deductible …" at bounding box center [608, 326] width 759 height 386
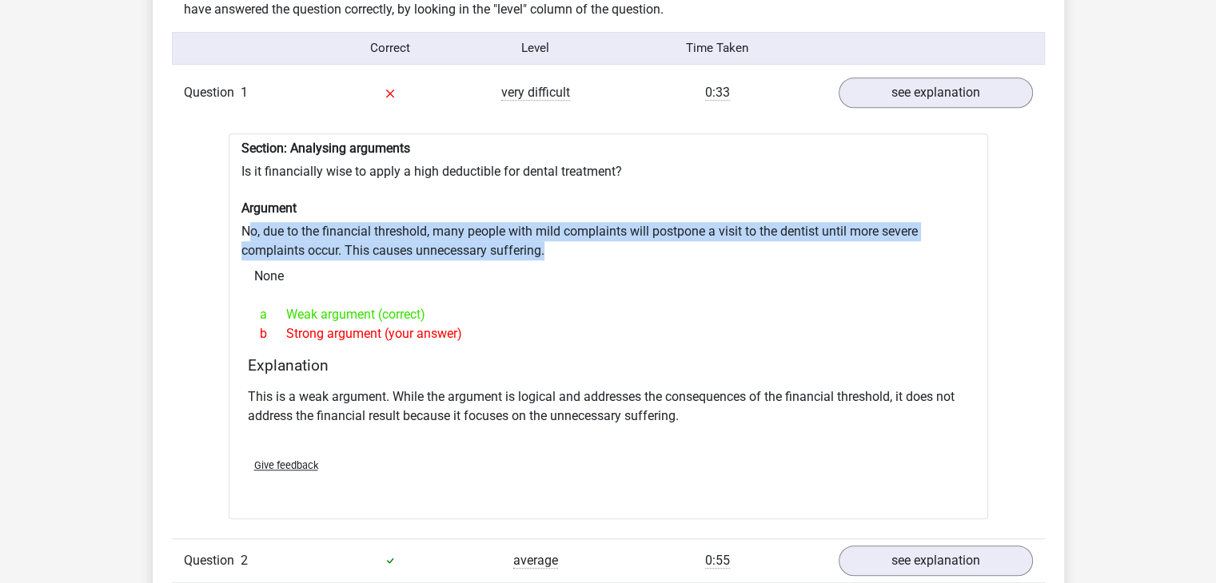
drag, startPoint x: 250, startPoint y: 221, endPoint x: 579, endPoint y: 244, distance: 329.2
click at [579, 244] on div "Section: Analysing arguments Is it financially wise to apply a high deductible …" at bounding box center [608, 326] width 759 height 386
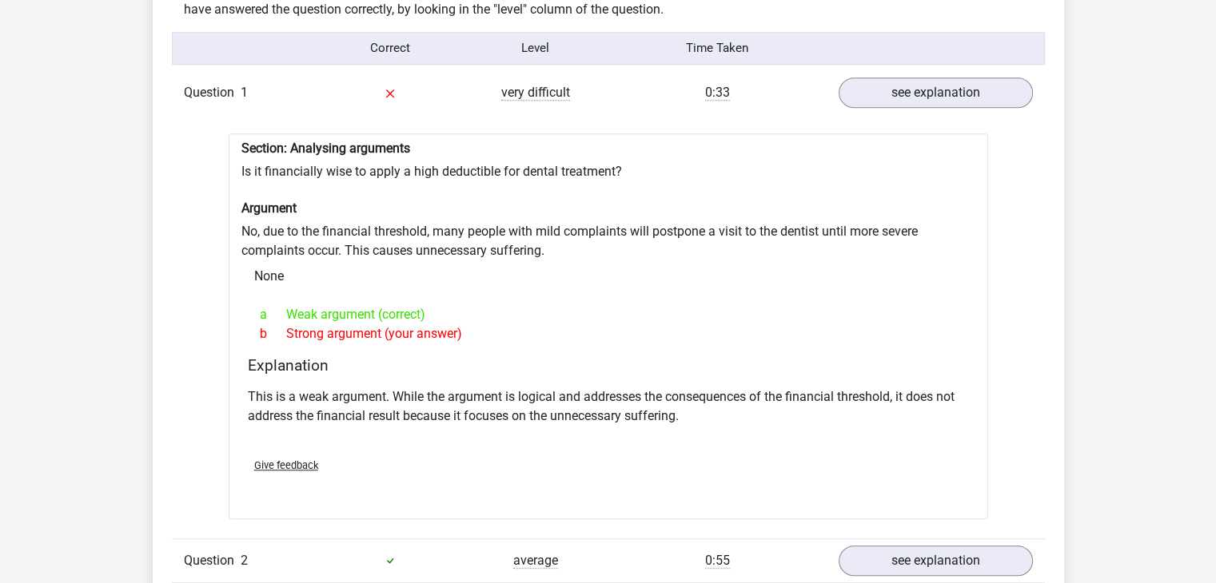
click at [579, 244] on div "Section: Analysing arguments Is it financially wise to apply a high deductible …" at bounding box center [608, 326] width 759 height 386
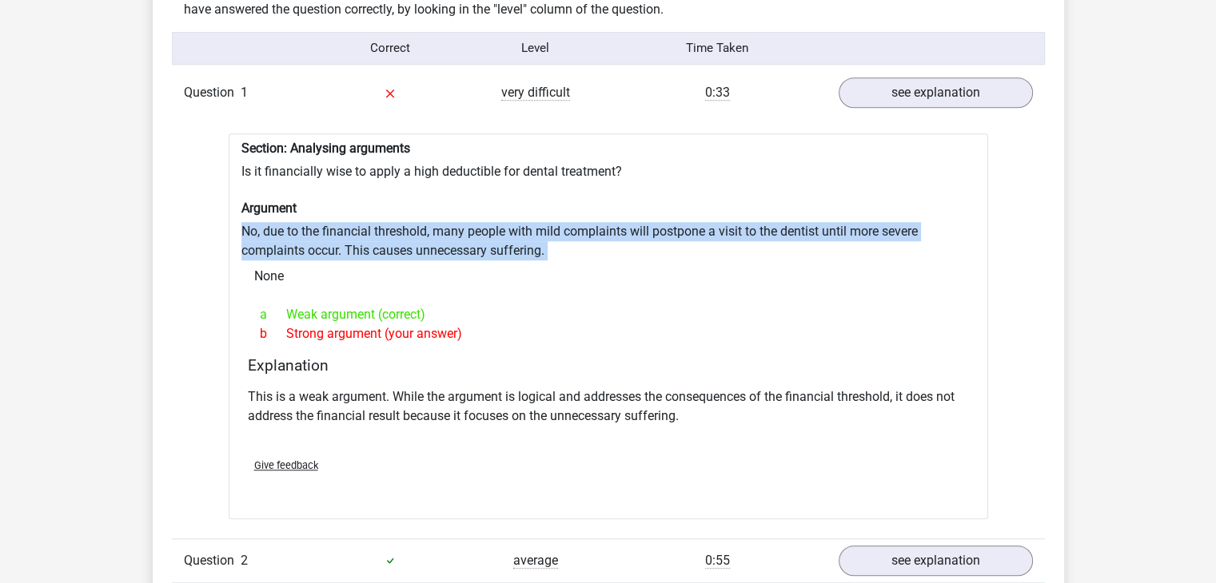
click at [579, 244] on div "Section: Analysing arguments Is it financially wise to apply a high deductible …" at bounding box center [608, 326] width 759 height 386
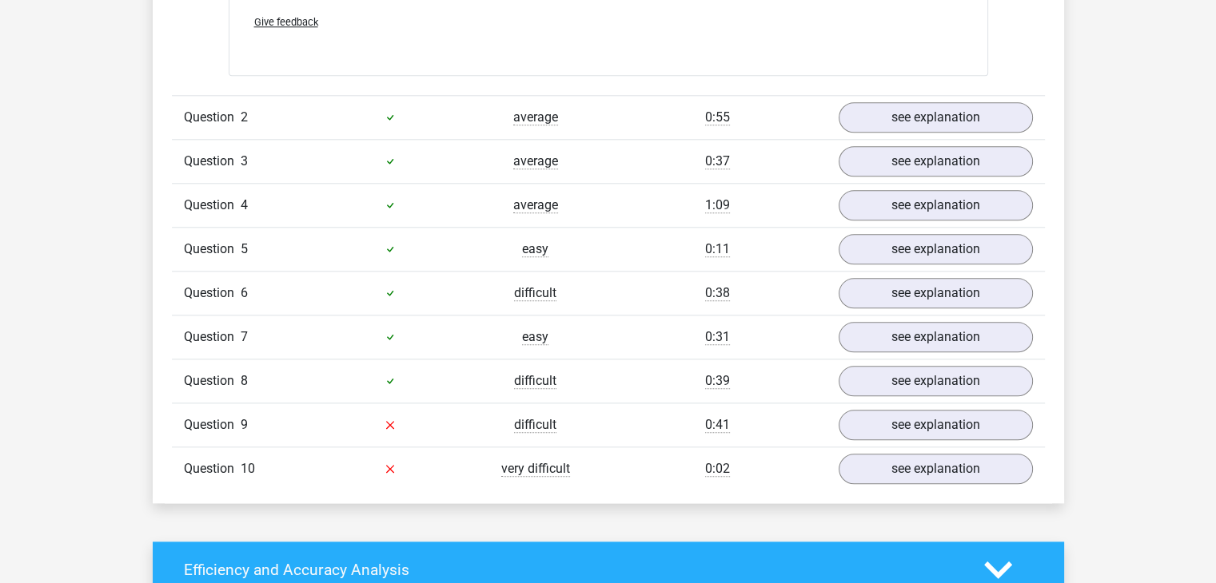
scroll to position [1726, 0]
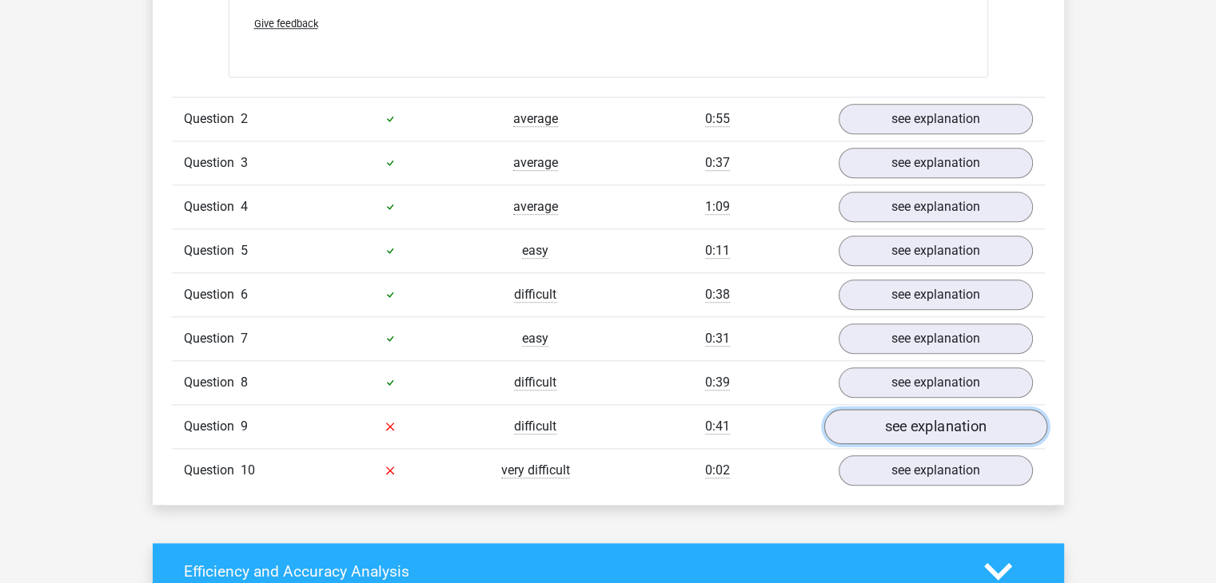
click at [934, 415] on link "see explanation" at bounding box center [934, 426] width 223 height 35
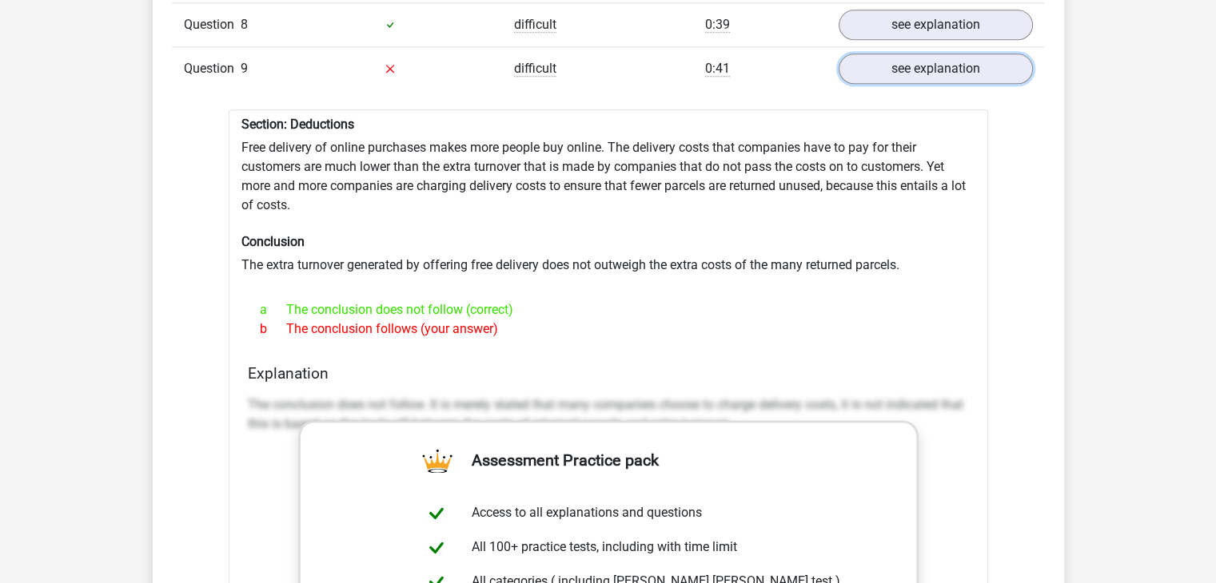
scroll to position [2081, 0]
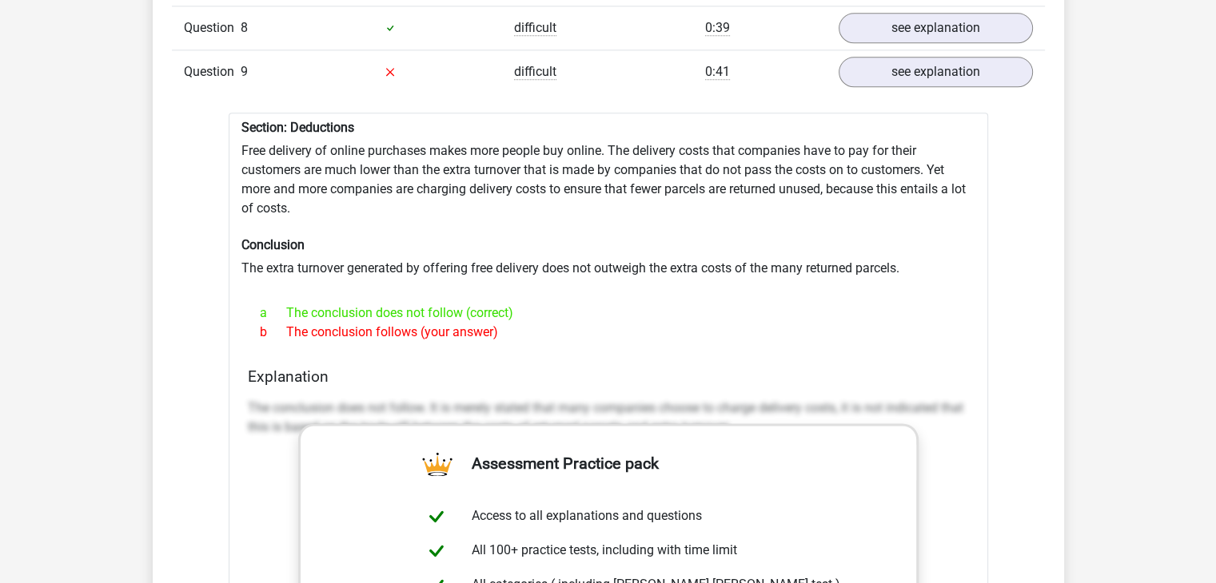
click at [587, 251] on div "Section: Deductions Free delivery of online purchases makes more people buy onl…" at bounding box center [608, 530] width 759 height 834
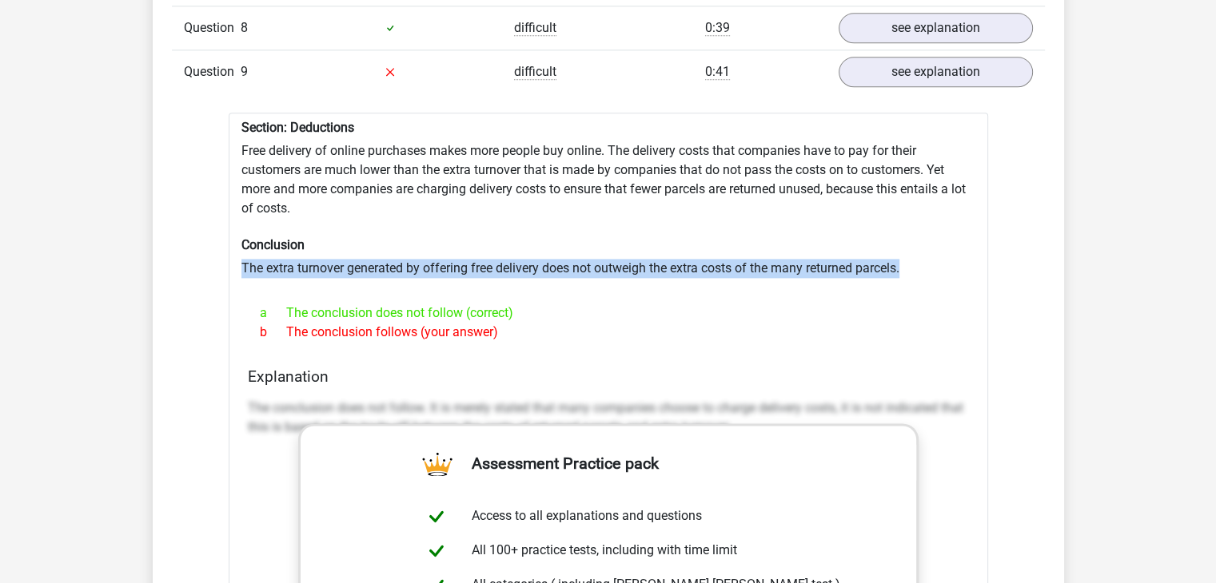
click at [587, 251] on div "Section: Deductions Free delivery of online purchases makes more people buy onl…" at bounding box center [608, 530] width 759 height 834
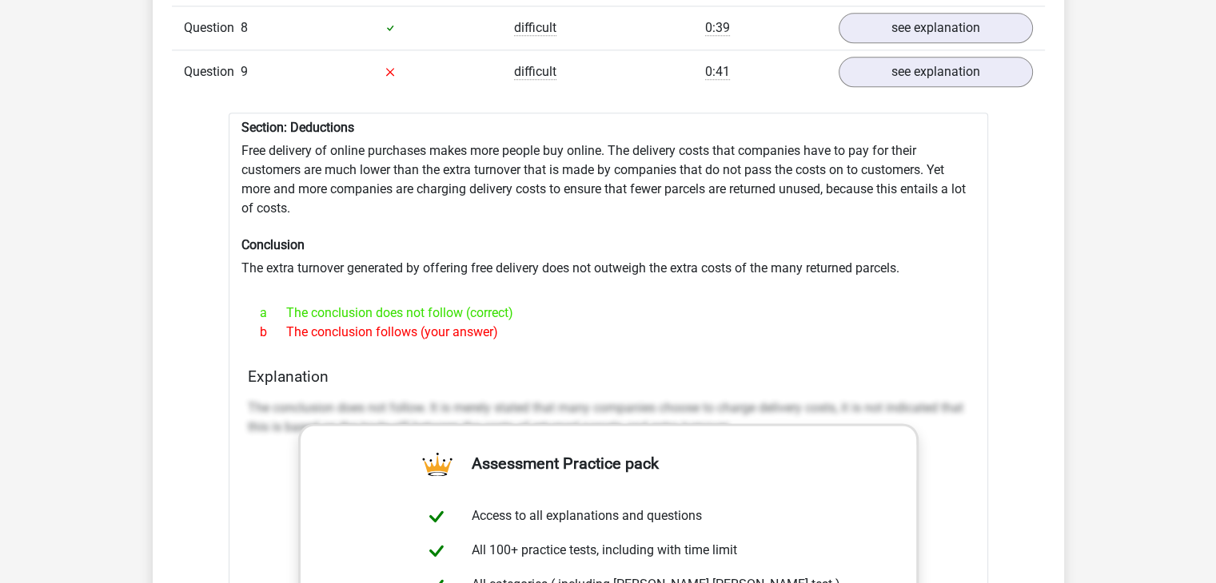
click at [587, 251] on div "Section: Deductions Free delivery of online purchases makes more people buy onl…" at bounding box center [608, 530] width 759 height 834
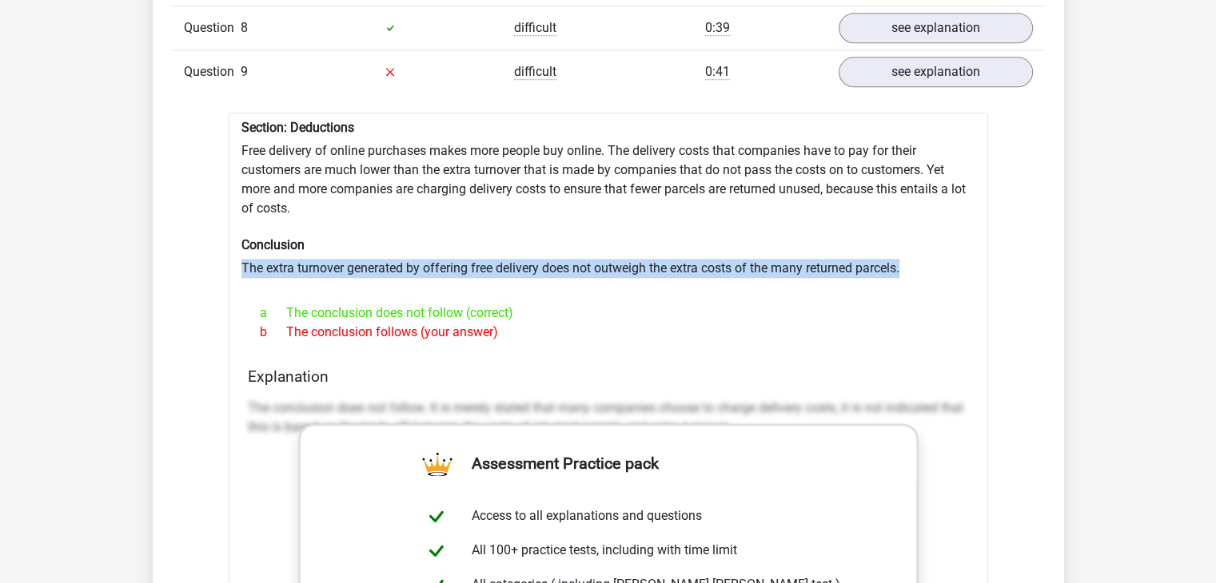
click at [587, 251] on div "Section: Deductions Free delivery of online purchases makes more people buy onl…" at bounding box center [608, 530] width 759 height 834
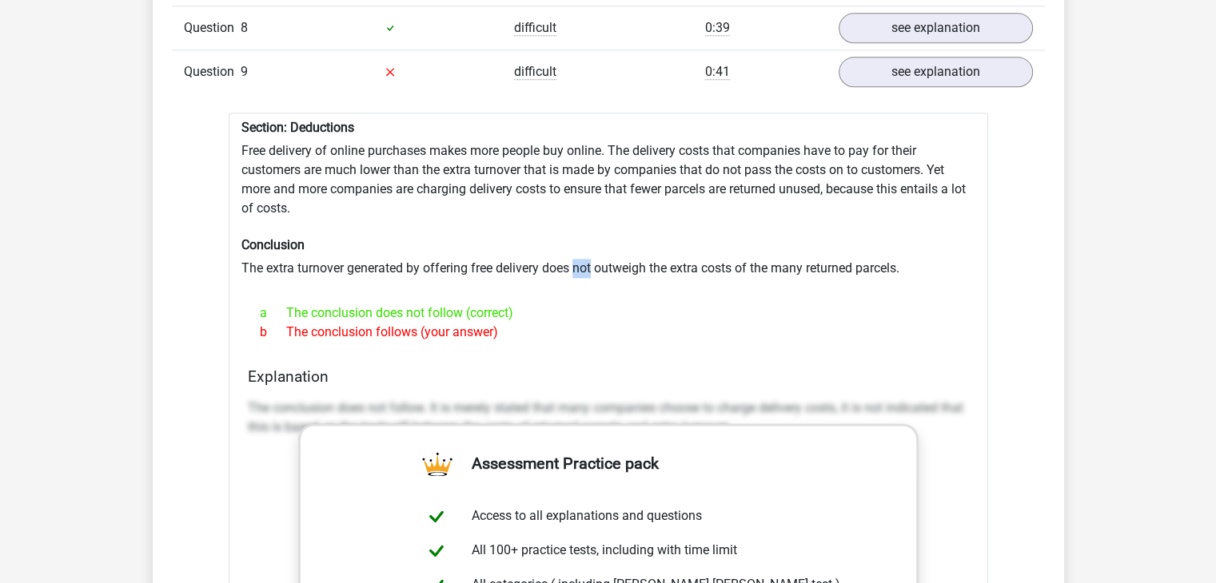
click at [587, 251] on div "Section: Deductions Free delivery of online purchases makes more people buy onl…" at bounding box center [608, 530] width 759 height 834
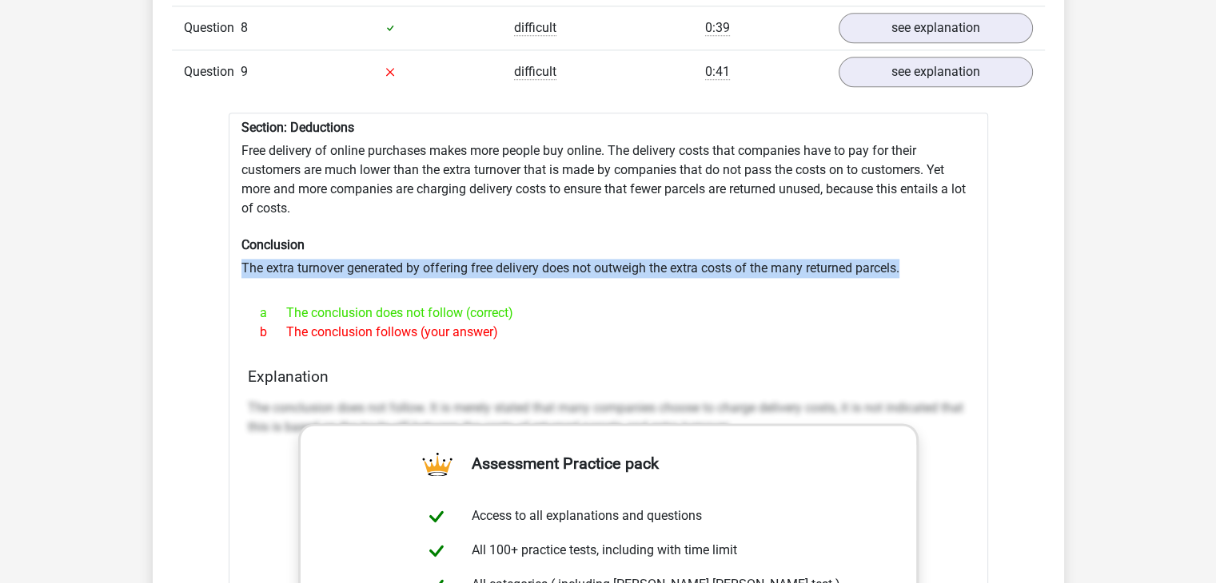
click at [587, 251] on div "Section: Deductions Free delivery of online purchases makes more people buy onl…" at bounding box center [608, 530] width 759 height 834
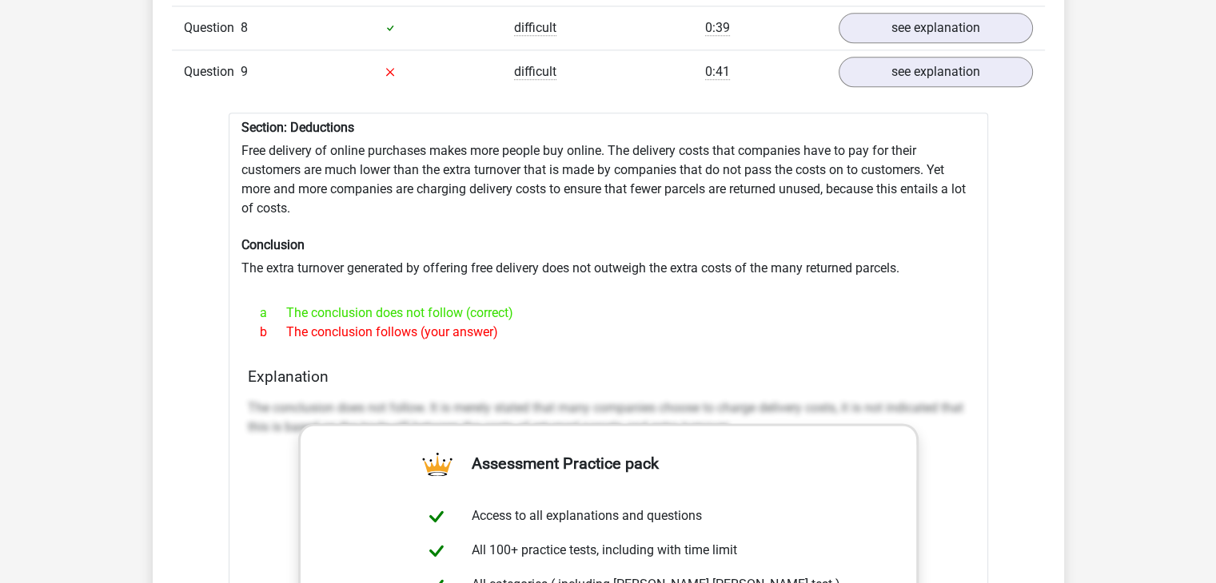
click at [587, 251] on div "Section: Deductions Free delivery of online purchases makes more people buy onl…" at bounding box center [608, 530] width 759 height 834
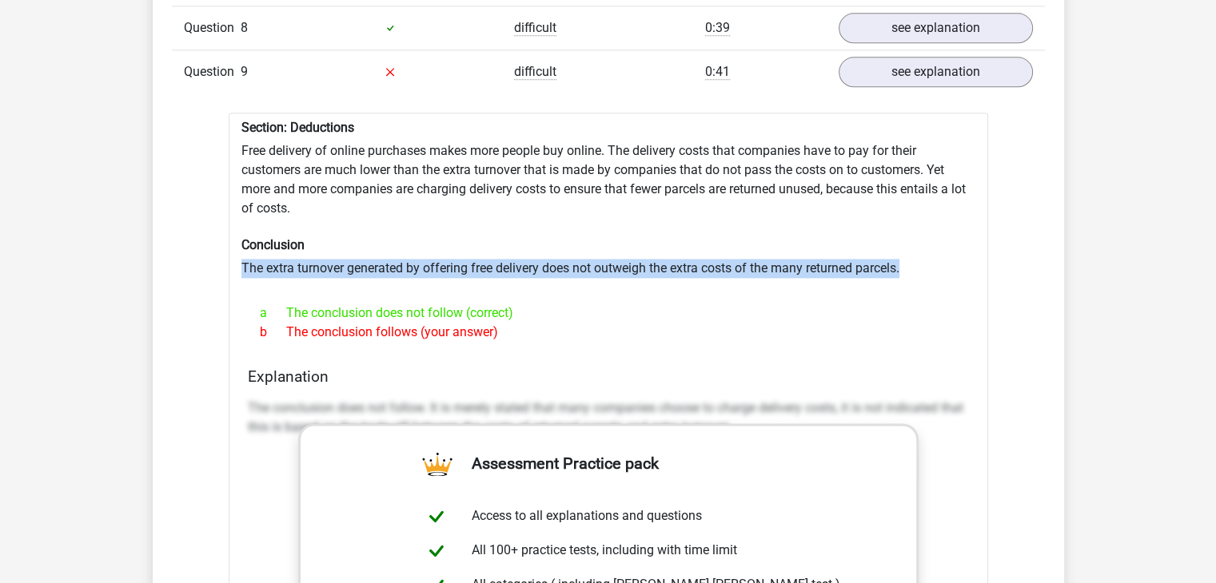
click at [587, 251] on div "Section: Deductions Free delivery of online purchases makes more people buy onl…" at bounding box center [608, 530] width 759 height 834
